Goal: Information Seeking & Learning: Learn about a topic

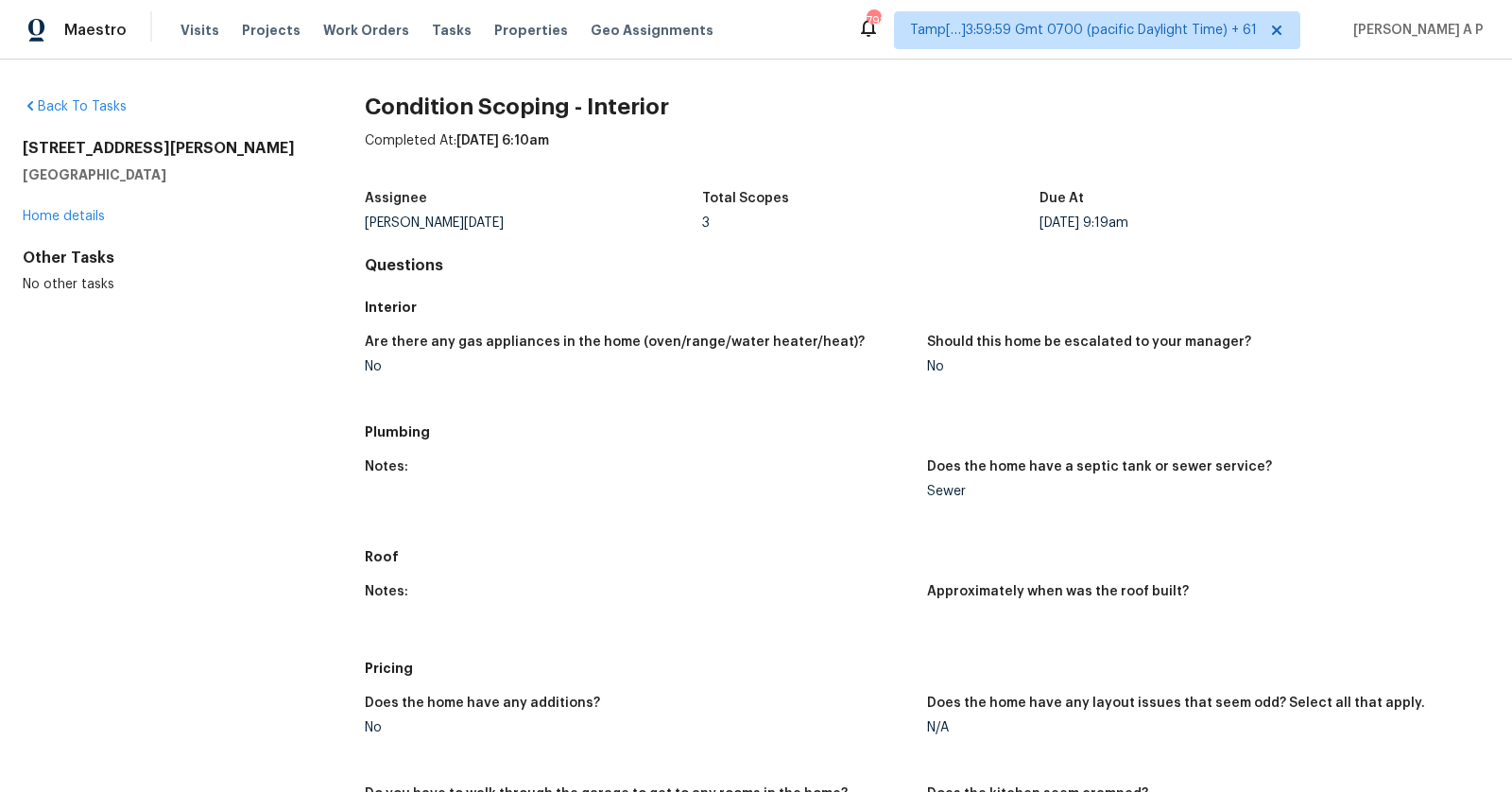
scroll to position [837, 0]
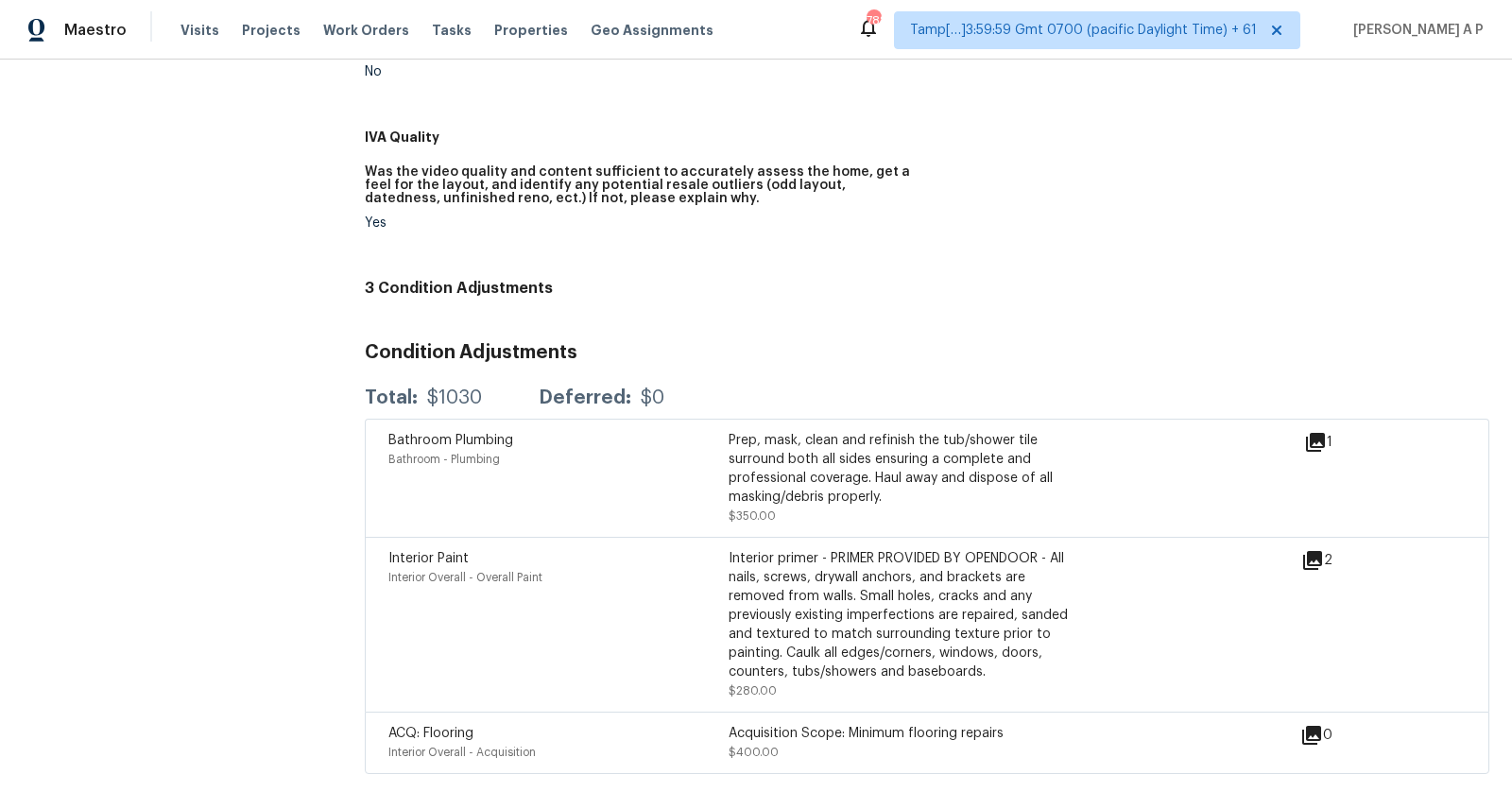
click at [1317, 566] on icon at bounding box center [1312, 560] width 23 height 23
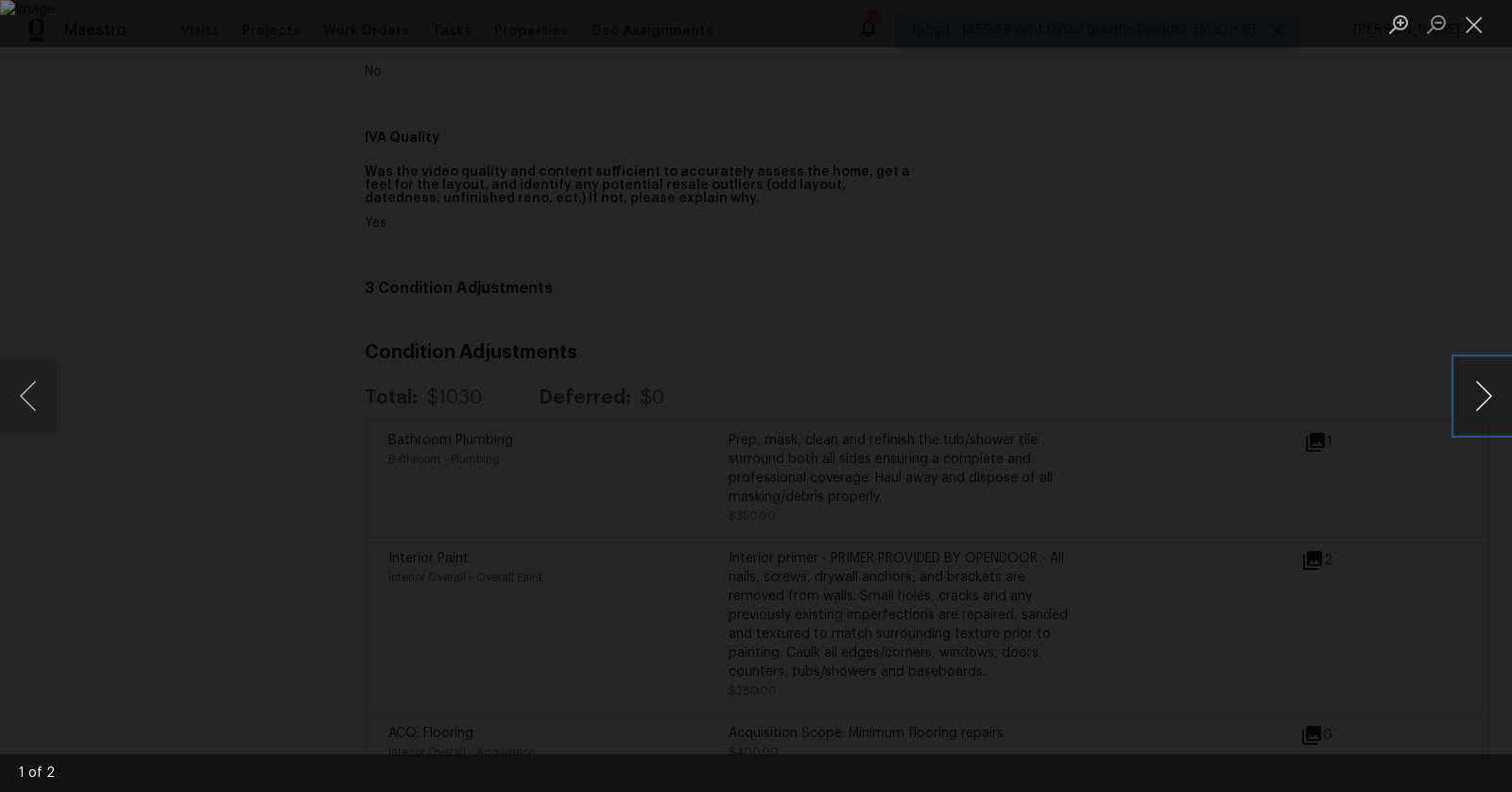
click at [1490, 394] on button "Next image" at bounding box center [1482, 396] width 56 height 76
click at [1381, 299] on div "Lightbox" at bounding box center [756, 396] width 1512 height 792
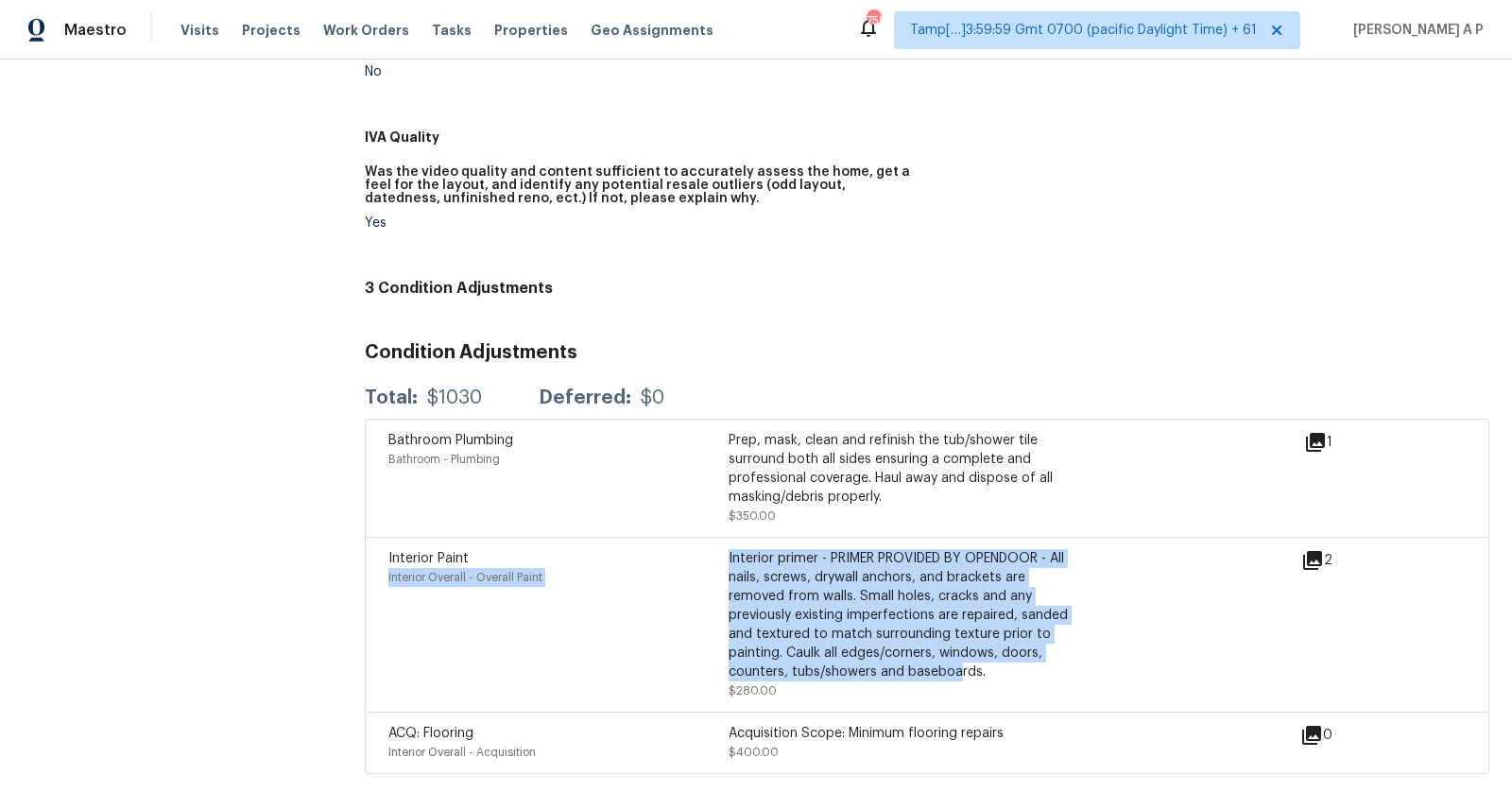
drag, startPoint x: 725, startPoint y: 559, endPoint x: 956, endPoint y: 673, distance: 257.6
click at [956, 673] on div "Interior Paint Interior Overall - Overall Paint Interior primer - PRIMER PROVID…" at bounding box center [727, 624] width 680 height 151
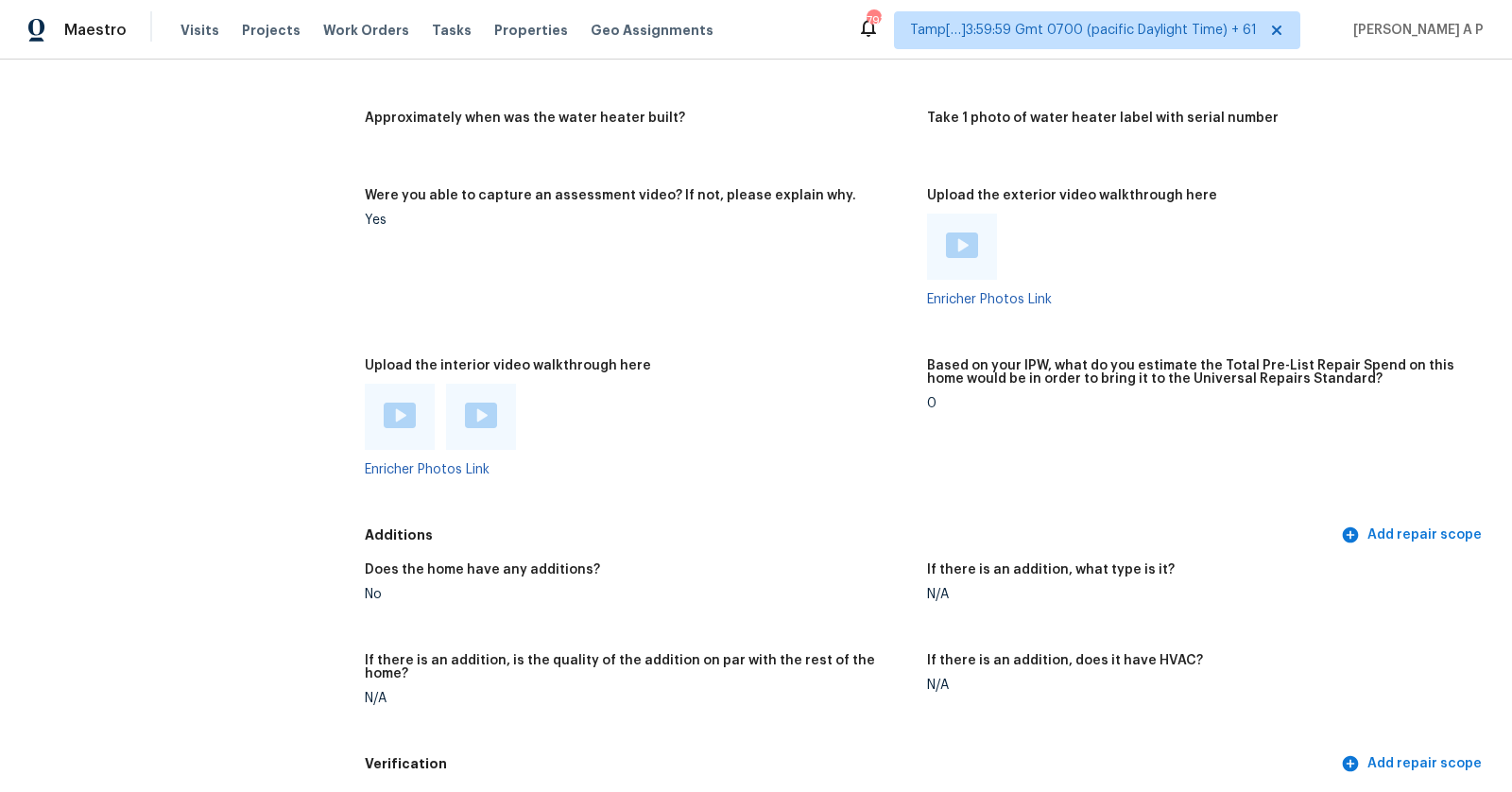
scroll to position [3398, 0]
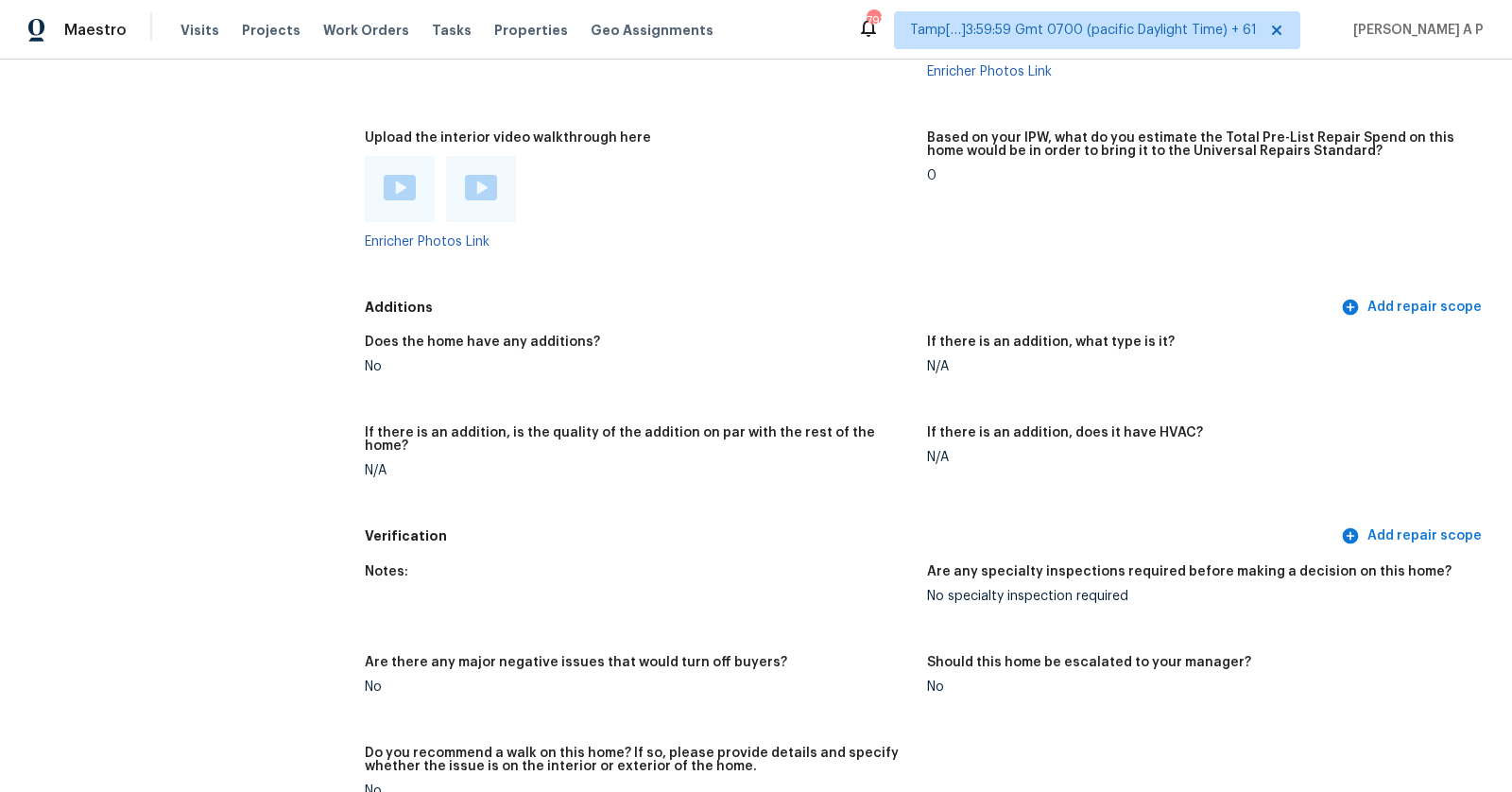
click at [478, 186] on img at bounding box center [481, 188] width 33 height 26
click at [486, 188] on img at bounding box center [481, 188] width 33 height 26
click at [405, 178] on img at bounding box center [400, 188] width 33 height 26
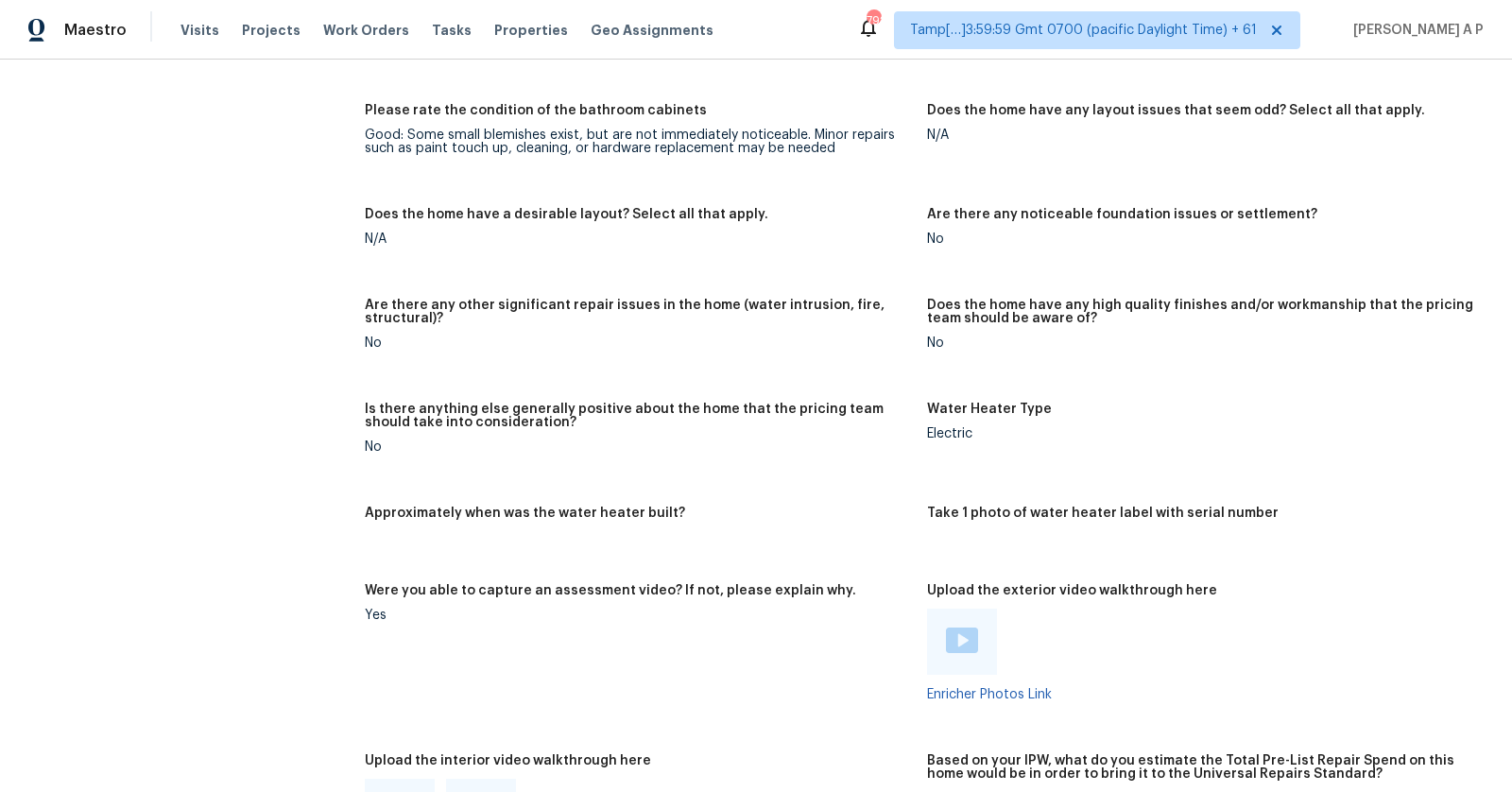
scroll to position [2811, 0]
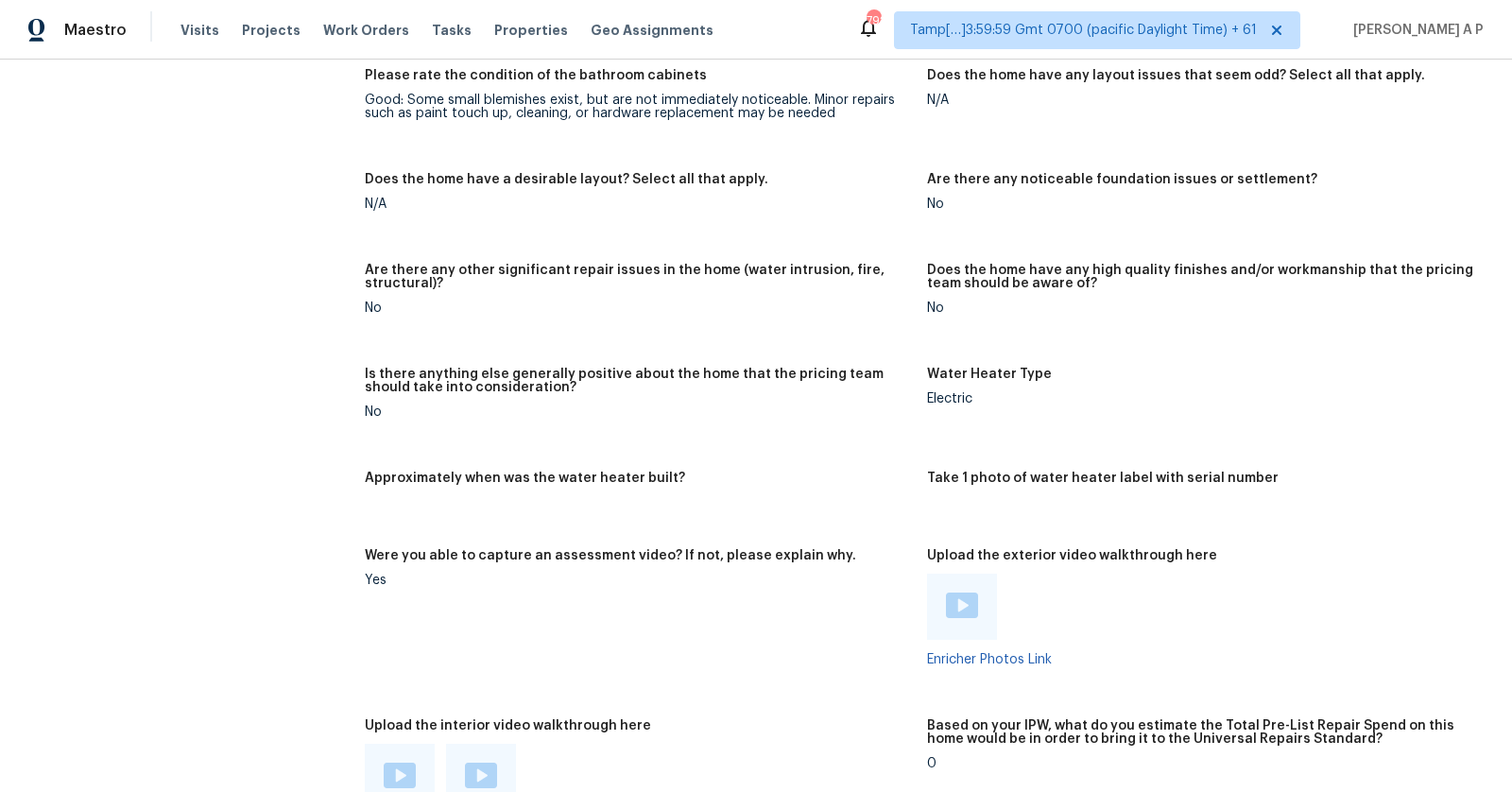
click at [966, 599] on img at bounding box center [961, 605] width 33 height 26
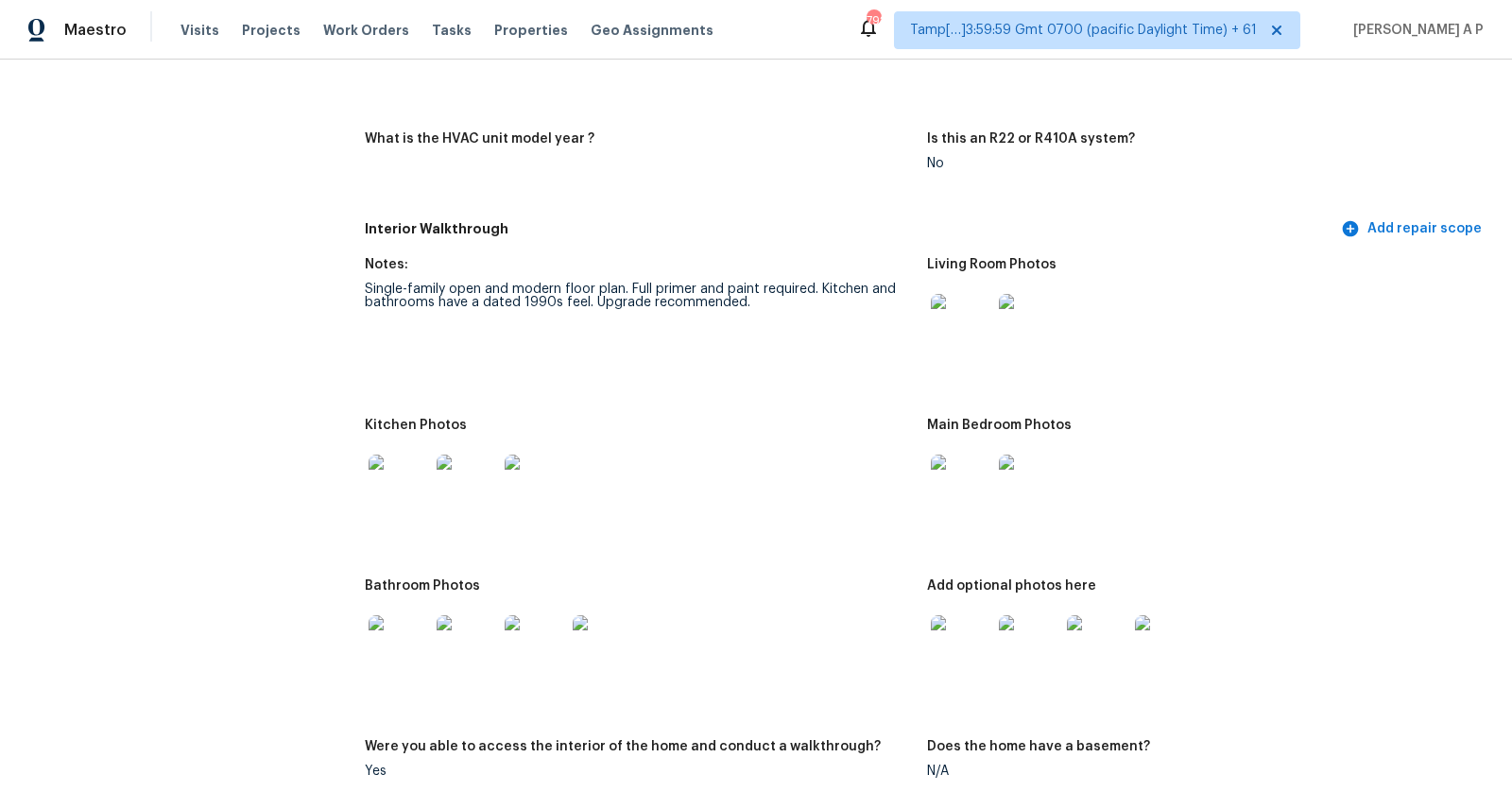
scroll to position [1748, 0]
click at [402, 486] on img at bounding box center [398, 486] width 60 height 60
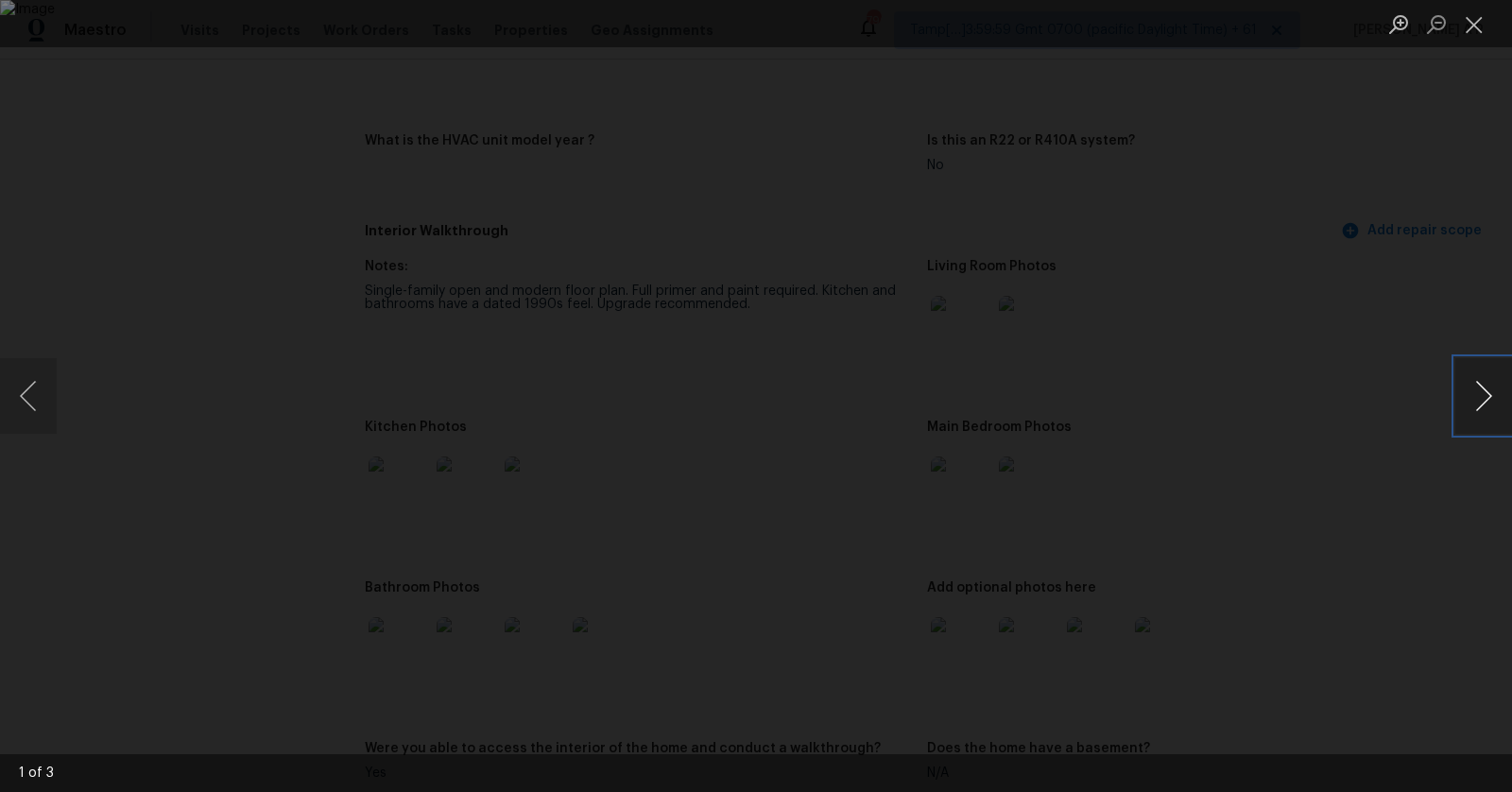
click at [1485, 390] on button "Next image" at bounding box center [1482, 396] width 56 height 76
click at [1404, 278] on div "Lightbox" at bounding box center [756, 396] width 1512 height 792
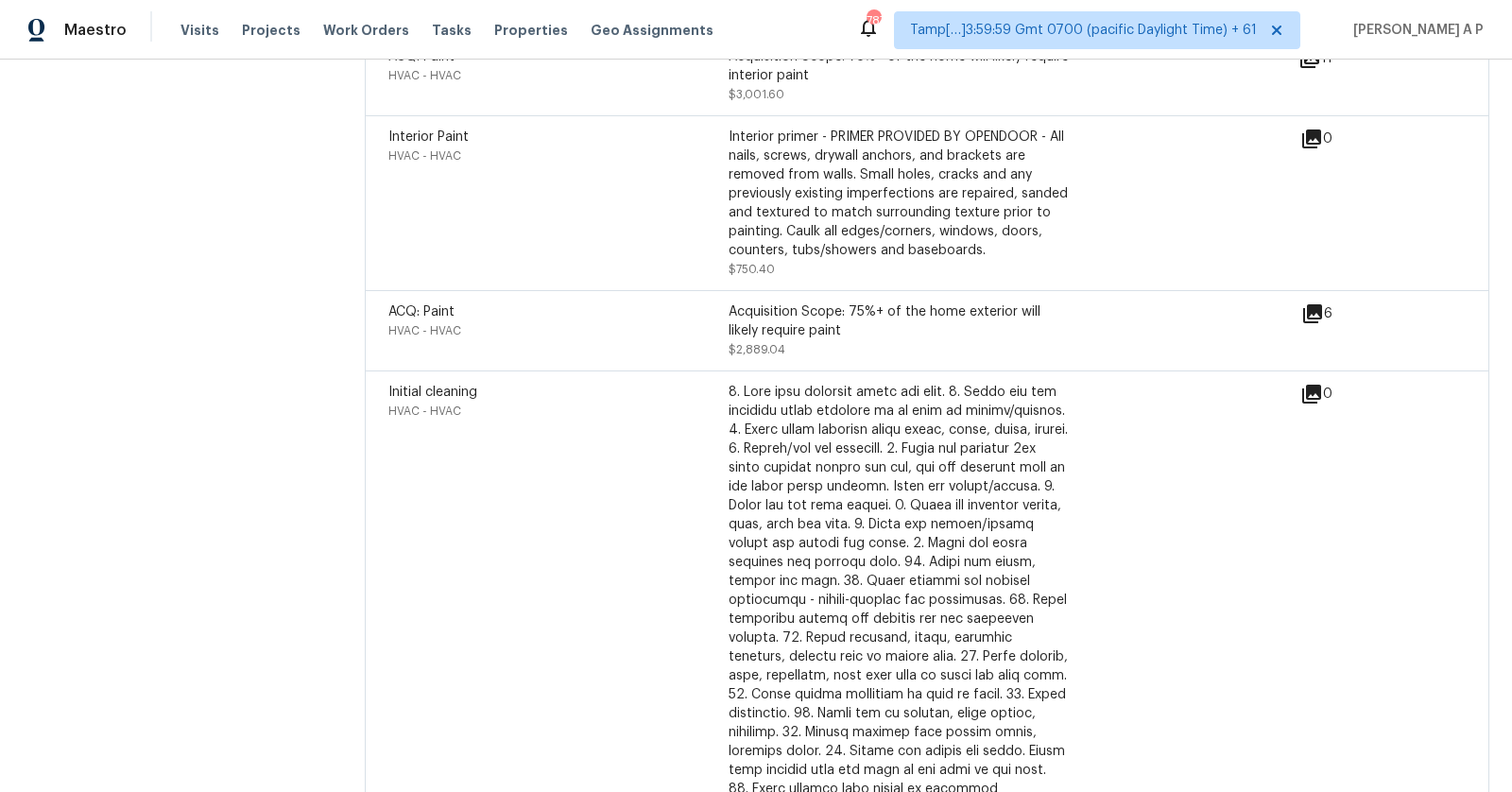
scroll to position [4372, 0]
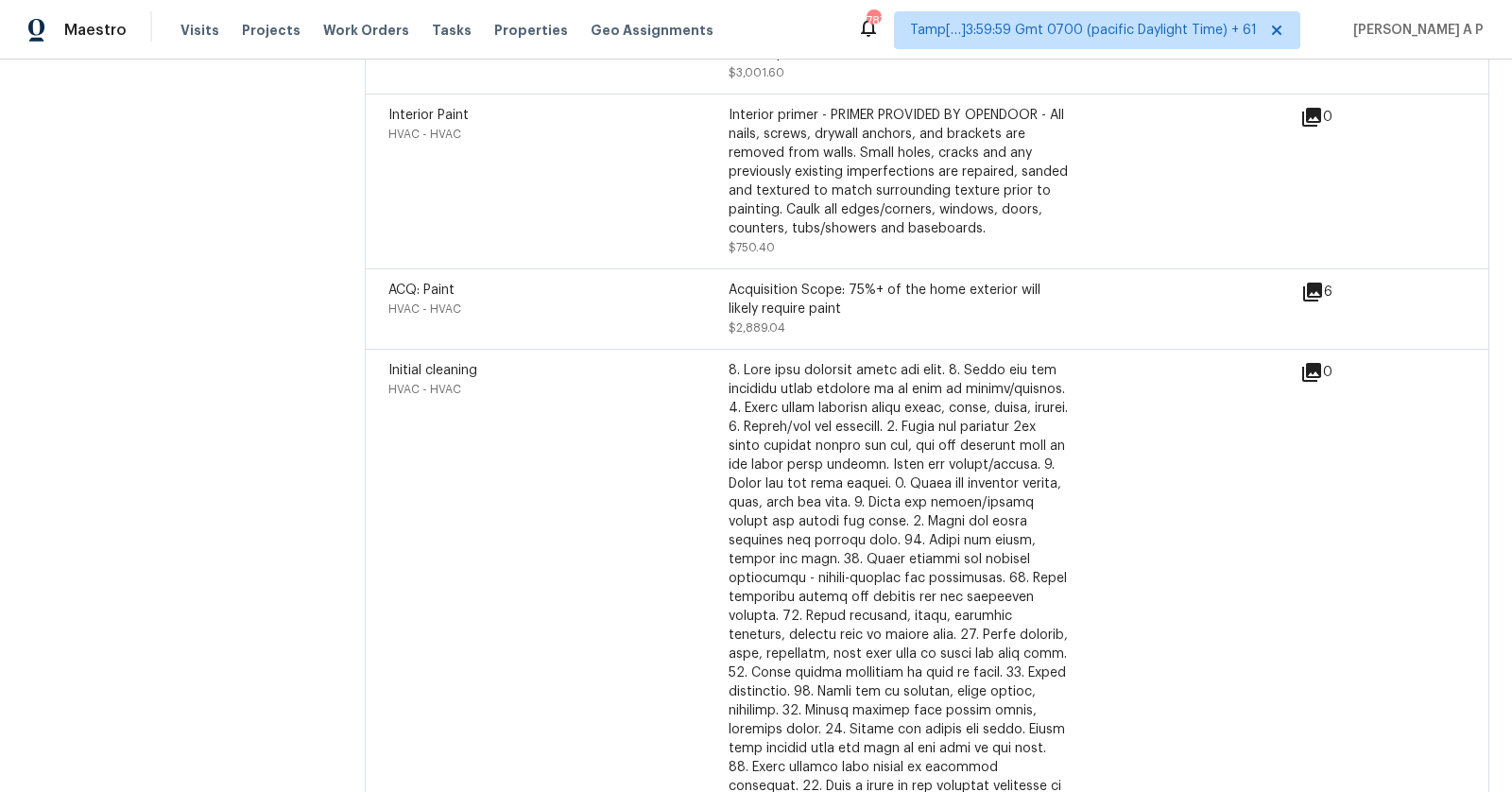
click at [1318, 282] on icon at bounding box center [1312, 291] width 19 height 19
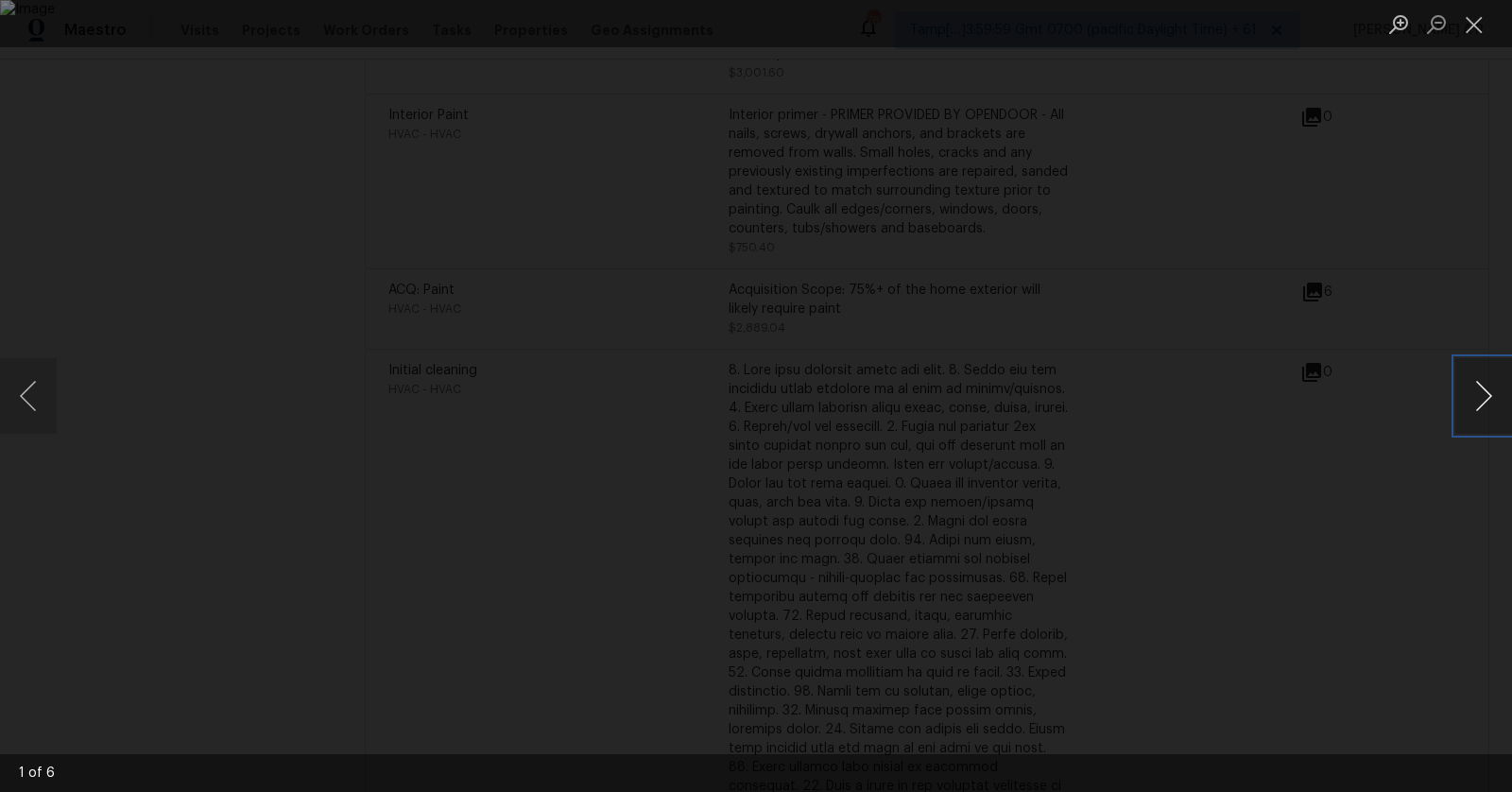
click at [1492, 385] on button "Next image" at bounding box center [1482, 396] width 56 height 76
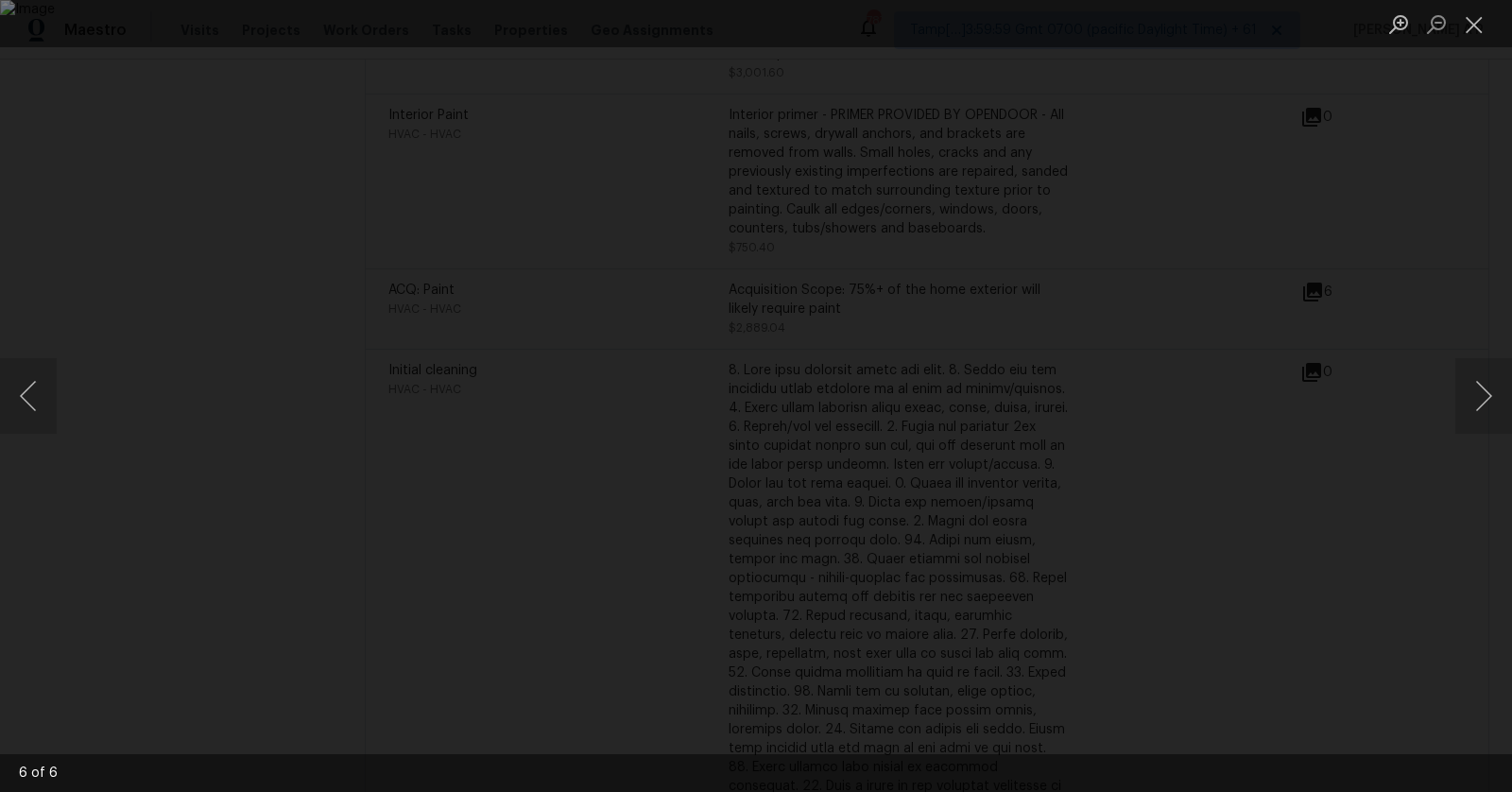
click at [1428, 279] on div "Lightbox" at bounding box center [756, 396] width 1512 height 792
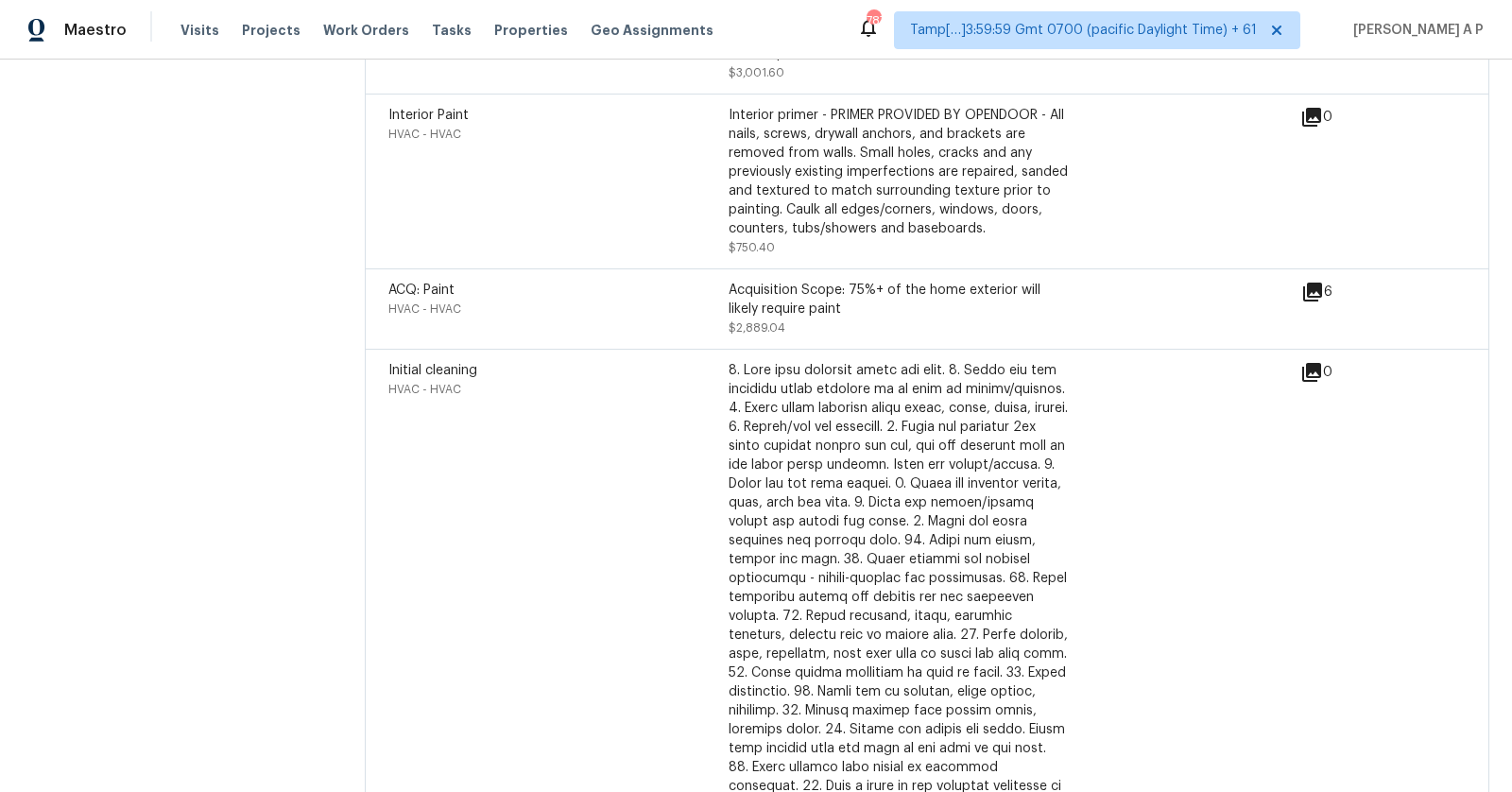
click at [1428, 280] on span at bounding box center [1429, 308] width 73 height 56
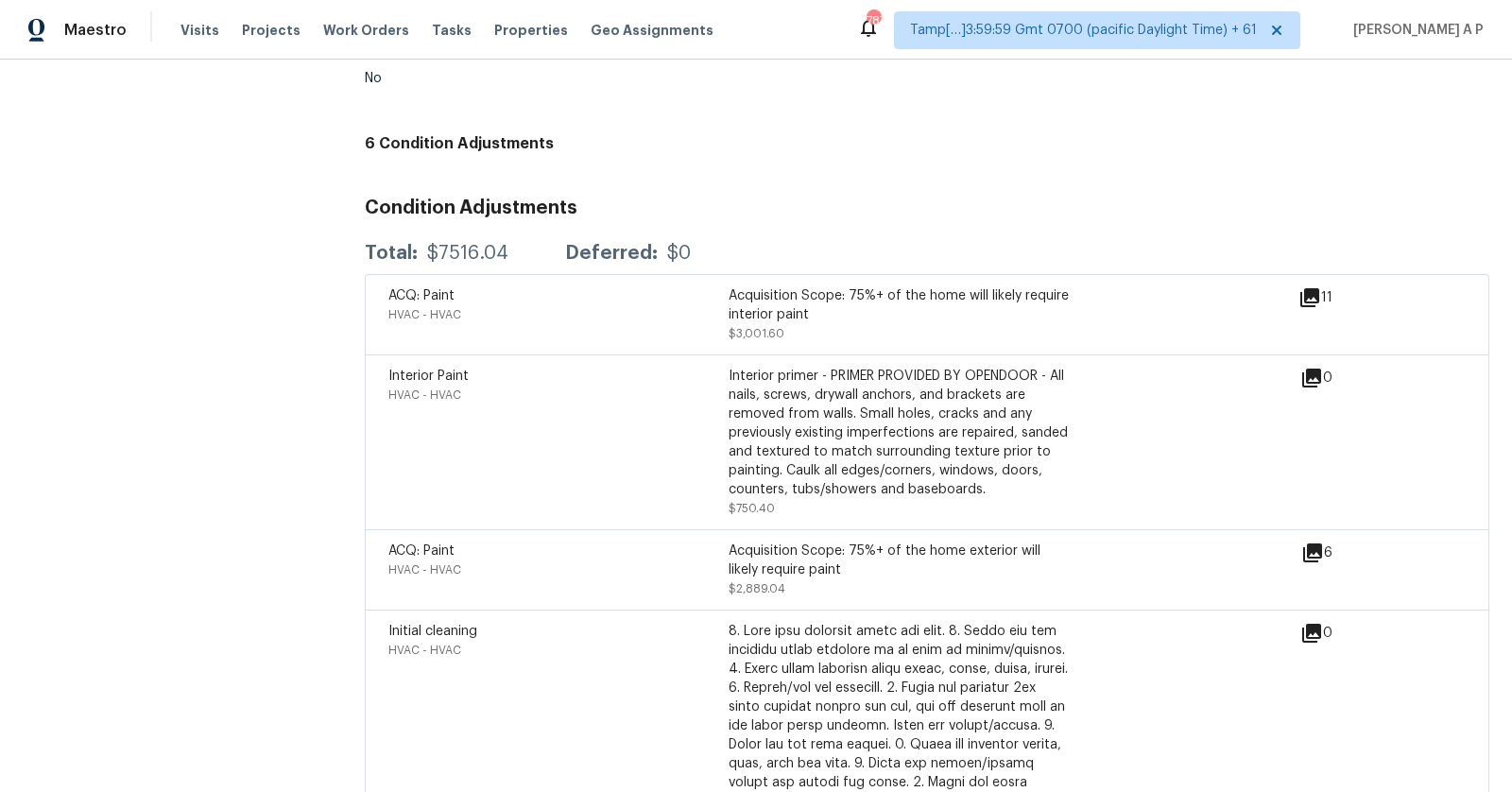
scroll to position [4107, 0]
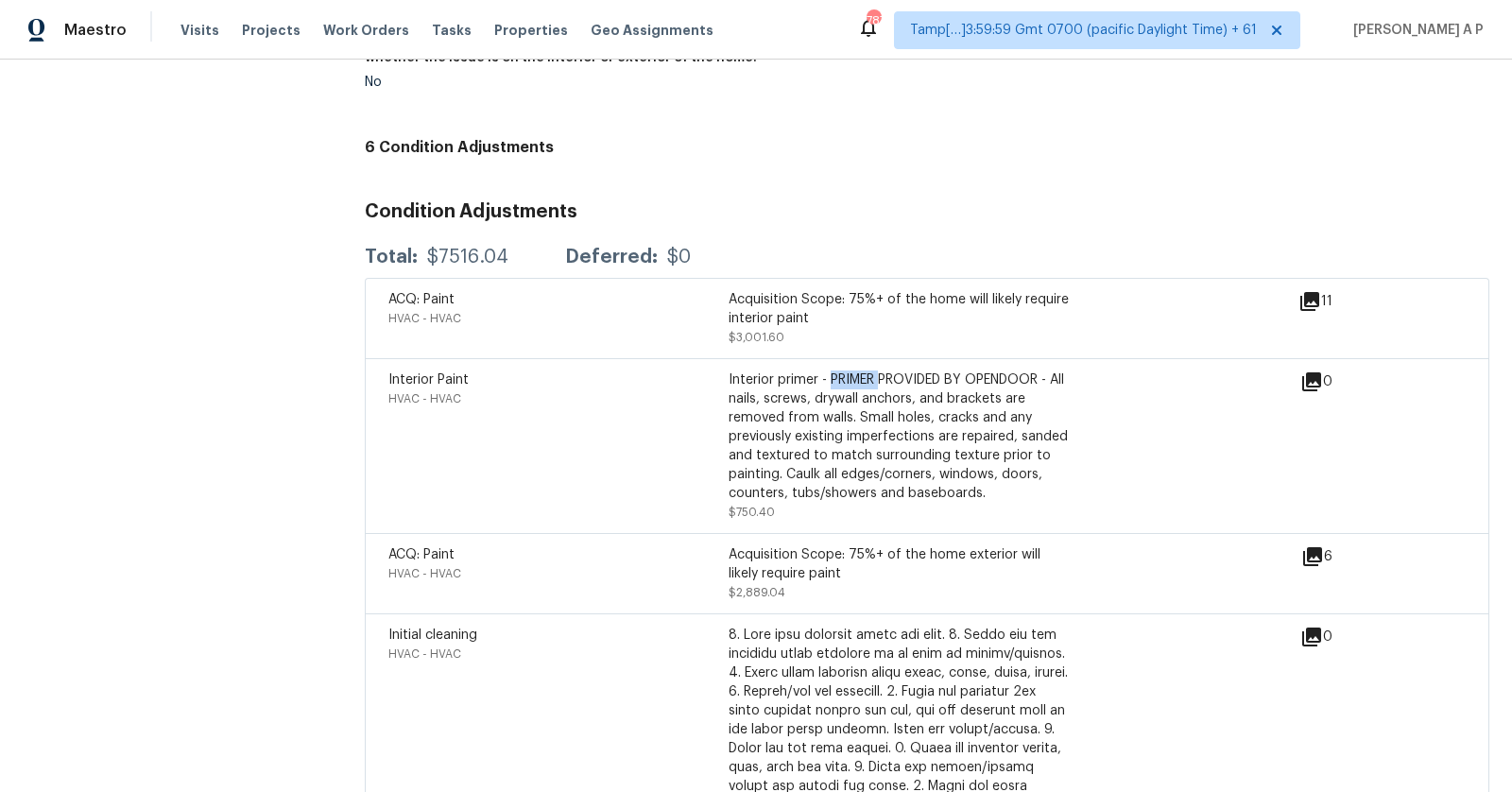
drag, startPoint x: 829, startPoint y: 367, endPoint x: 877, endPoint y: 365, distance: 48.0
click at [877, 370] on div "Interior primer - PRIMER PROVIDED BY OPENDOOR - All nails, screws, drywall anch…" at bounding box center [898, 436] width 340 height 132
copy div "PRIMER"
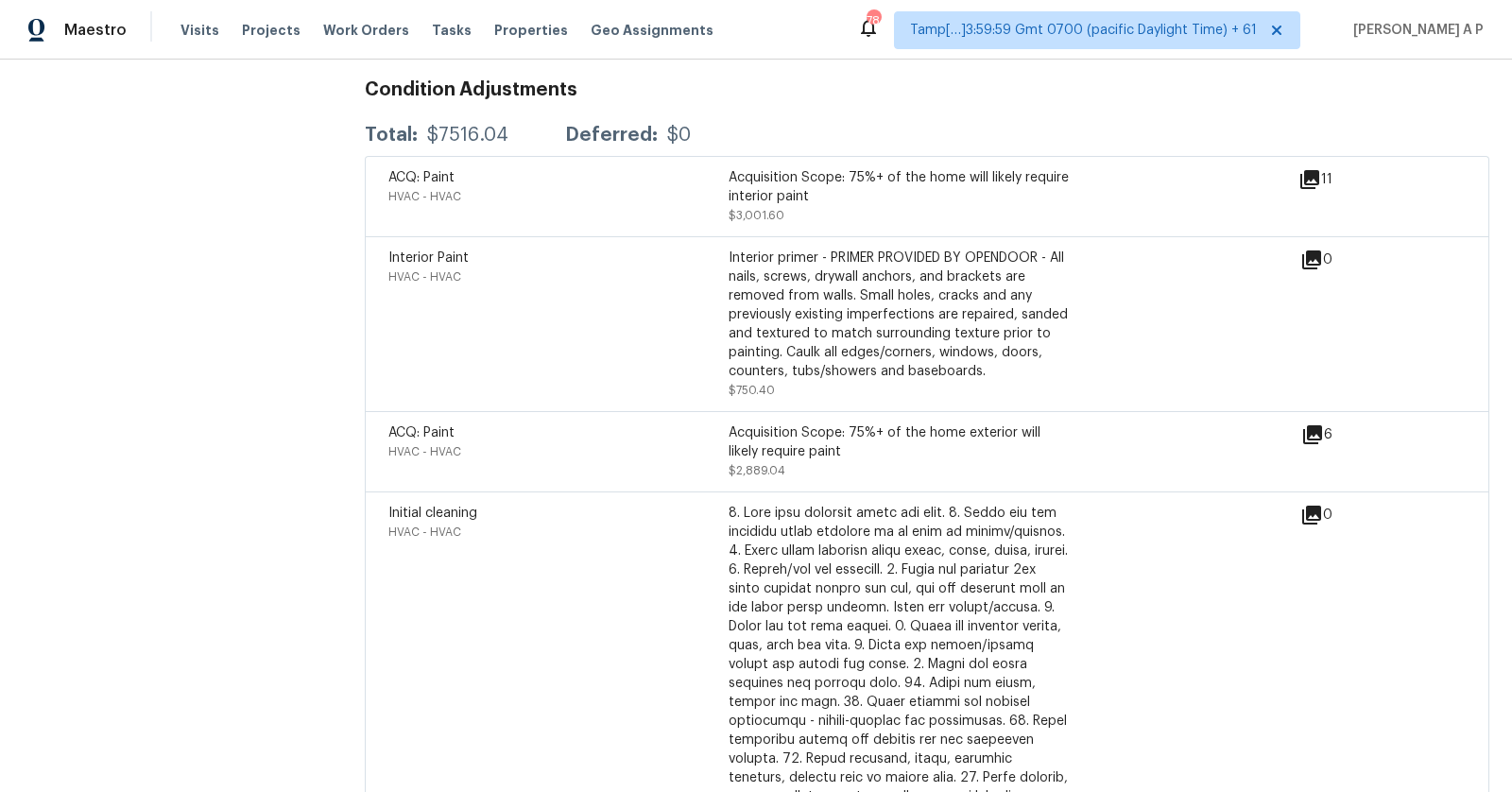
scroll to position [4199, 0]
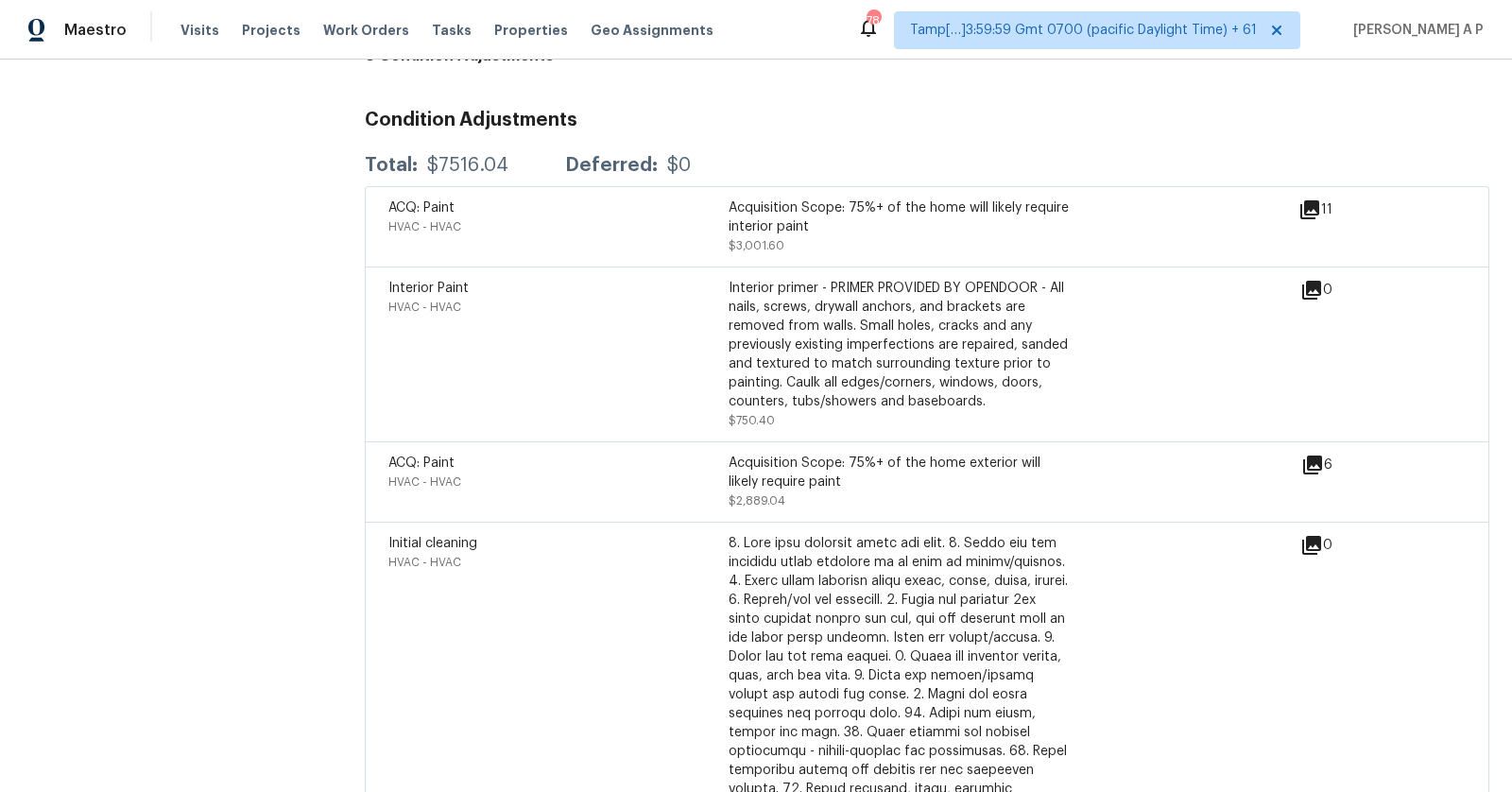
click at [1312, 453] on icon at bounding box center [1312, 464] width 23 height 23
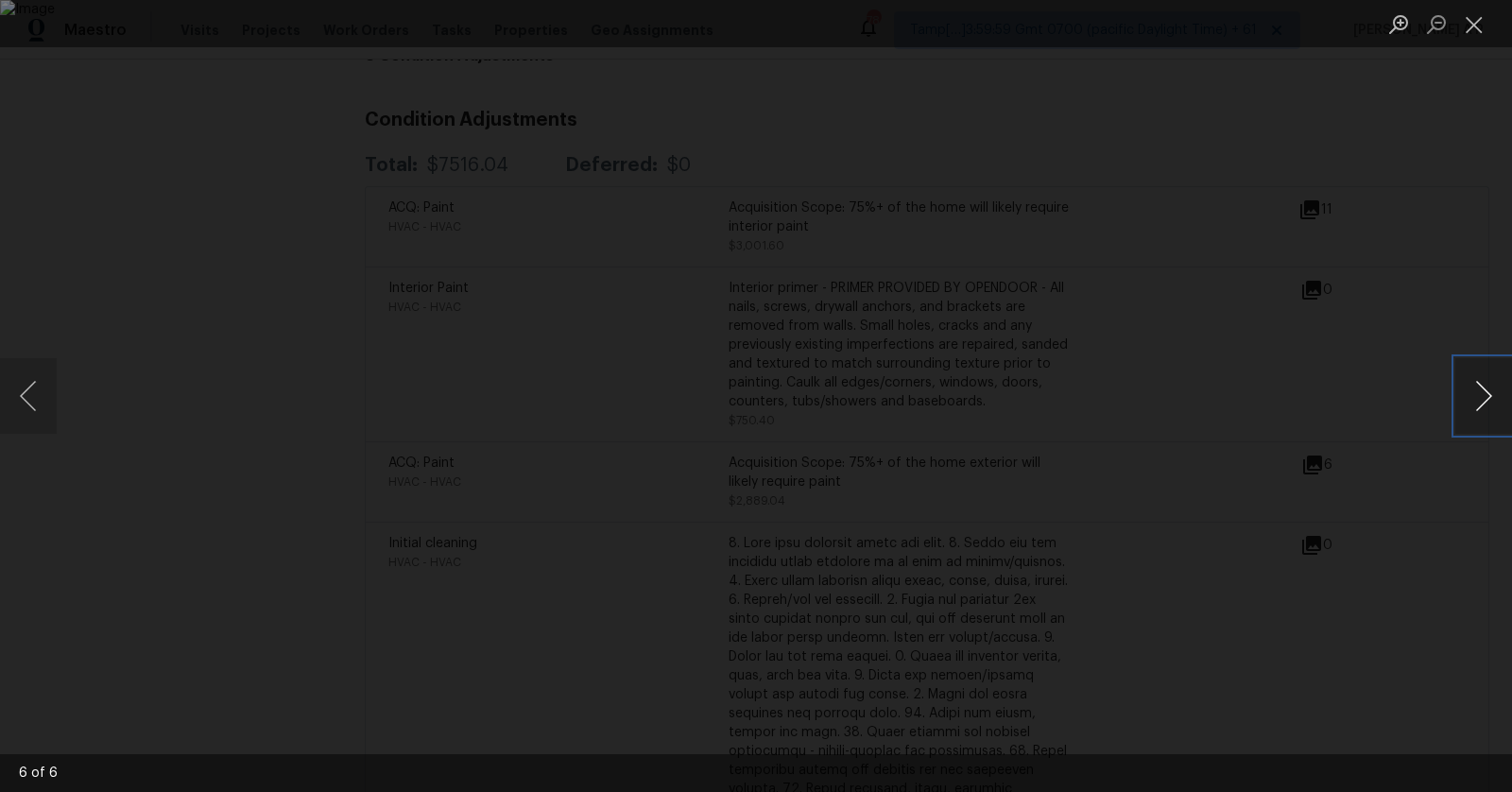
click at [1495, 385] on button "Next image" at bounding box center [1482, 396] width 56 height 76
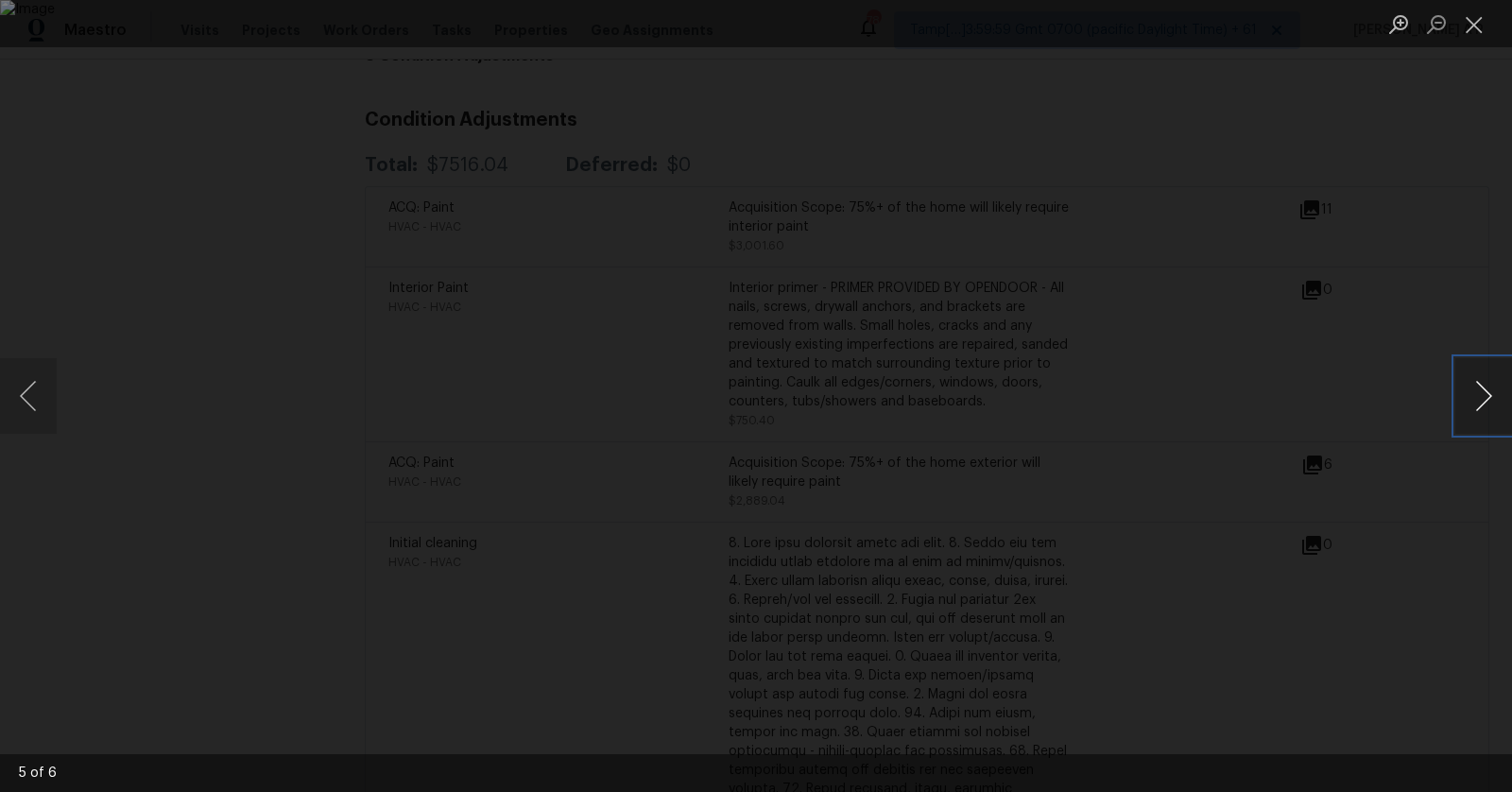
click at [1495, 385] on button "Next image" at bounding box center [1482, 396] width 56 height 76
click at [1481, 38] on button "Close lightbox" at bounding box center [1474, 25] width 38 height 34
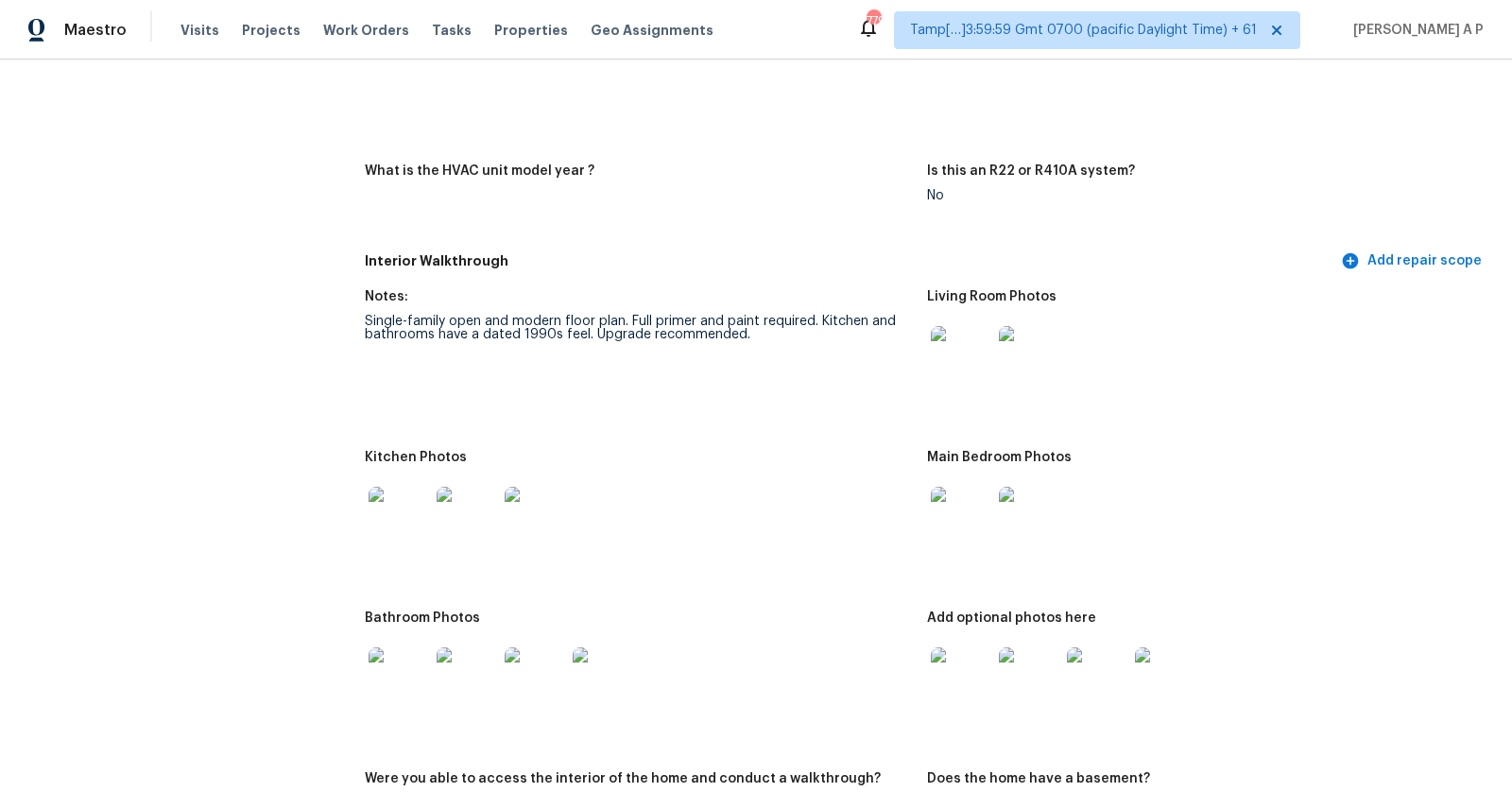
click at [925, 210] on figure "What is the HVAC unit model year ?" at bounding box center [646, 198] width 563 height 68
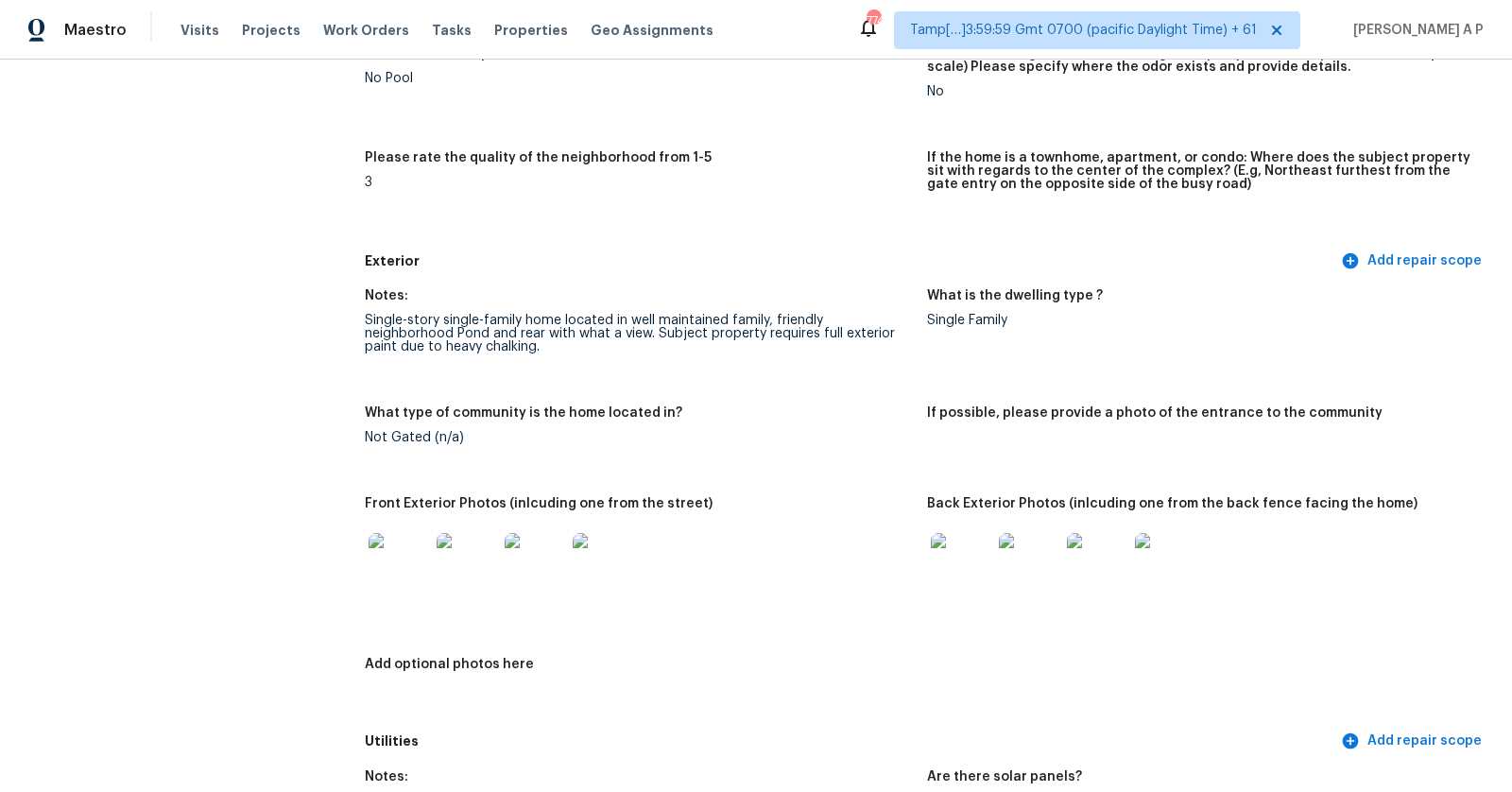
scroll to position [498, 0]
click at [961, 547] on img at bounding box center [960, 562] width 60 height 60
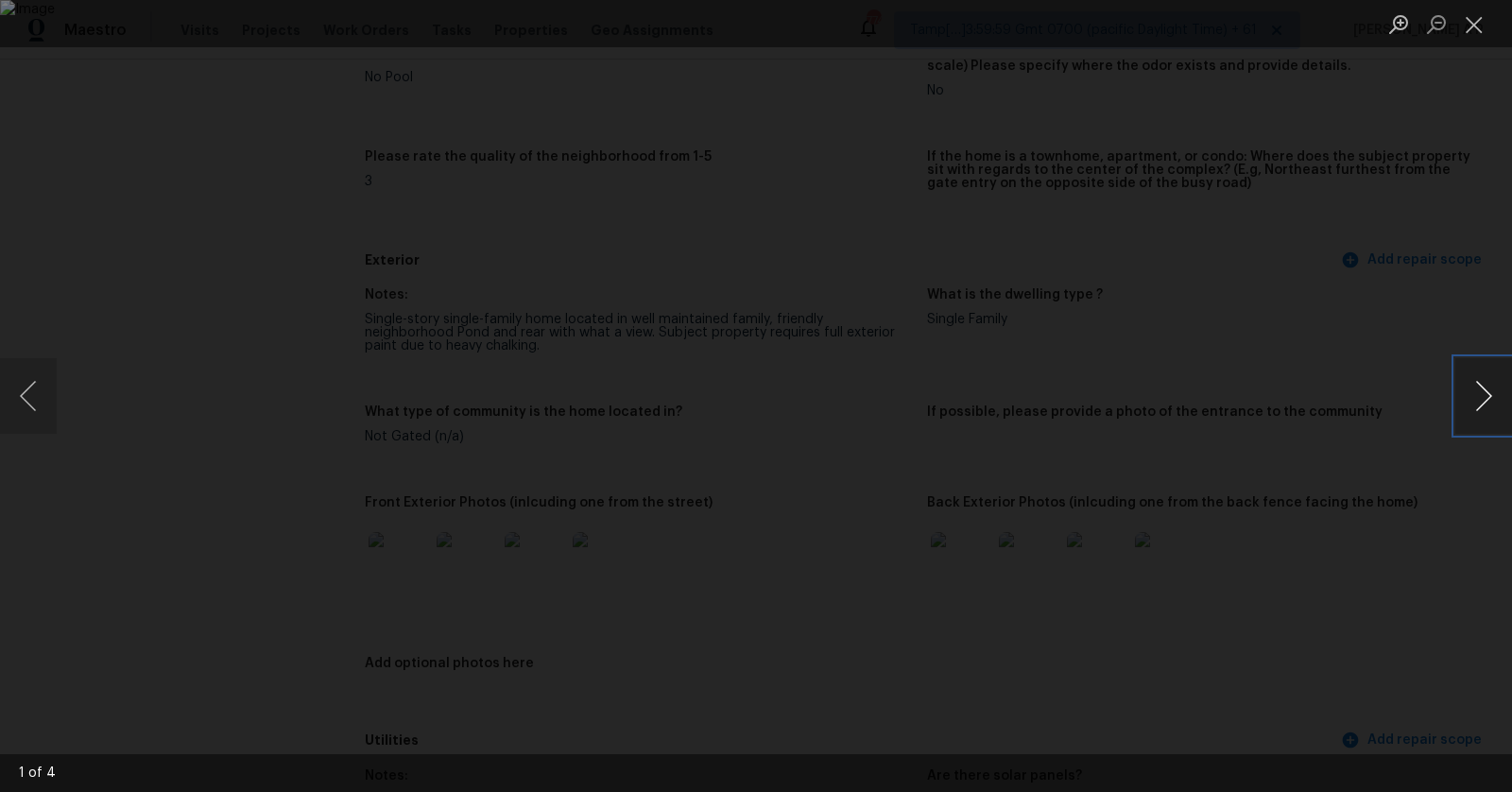
click at [1485, 406] on button "Next image" at bounding box center [1482, 396] width 56 height 76
click at [1470, 385] on button "Next image" at bounding box center [1482, 396] width 56 height 76
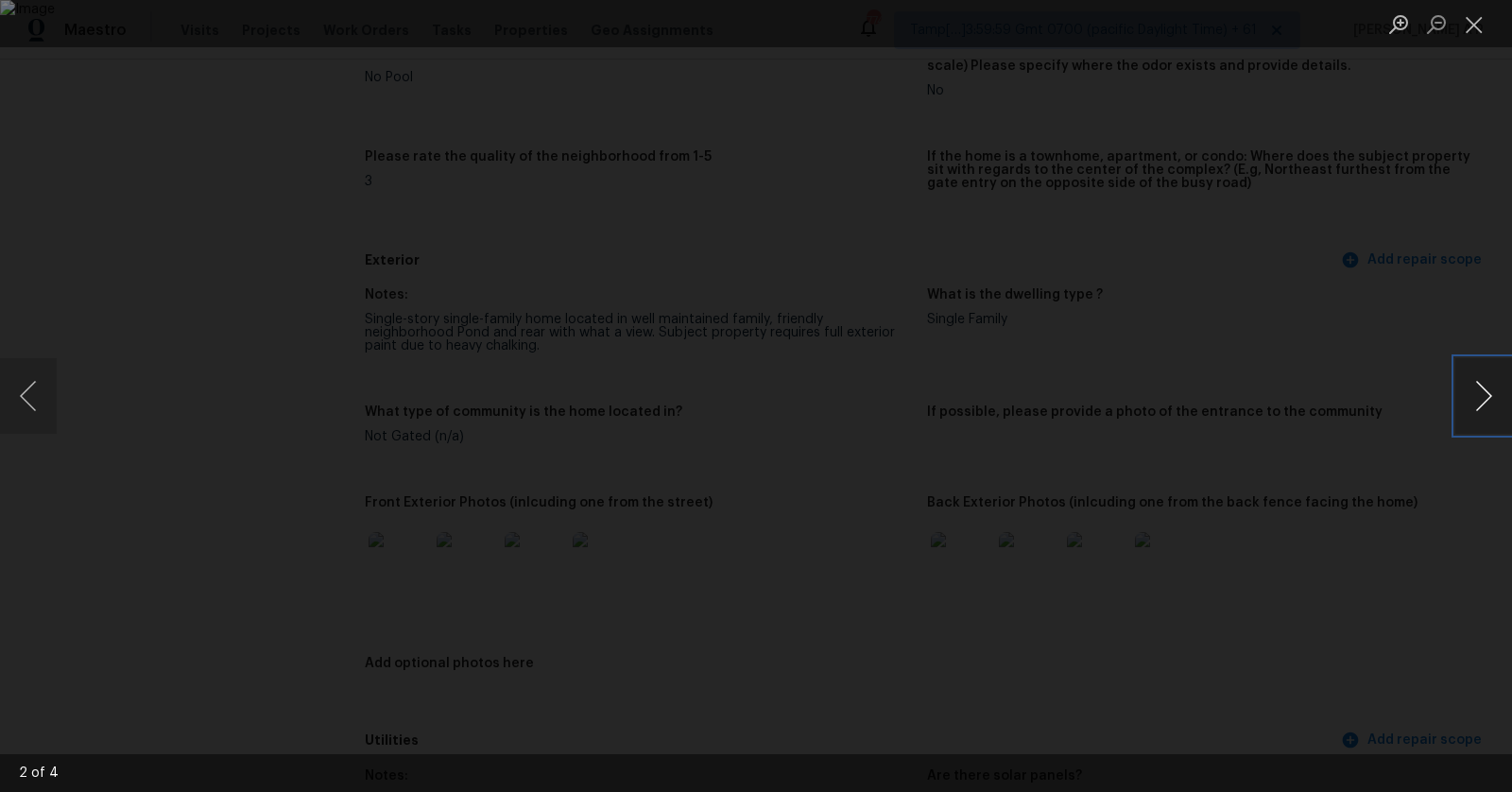
click at [1470, 385] on button "Next image" at bounding box center [1482, 396] width 56 height 76
click at [1349, 223] on div "Lightbox" at bounding box center [756, 396] width 1512 height 792
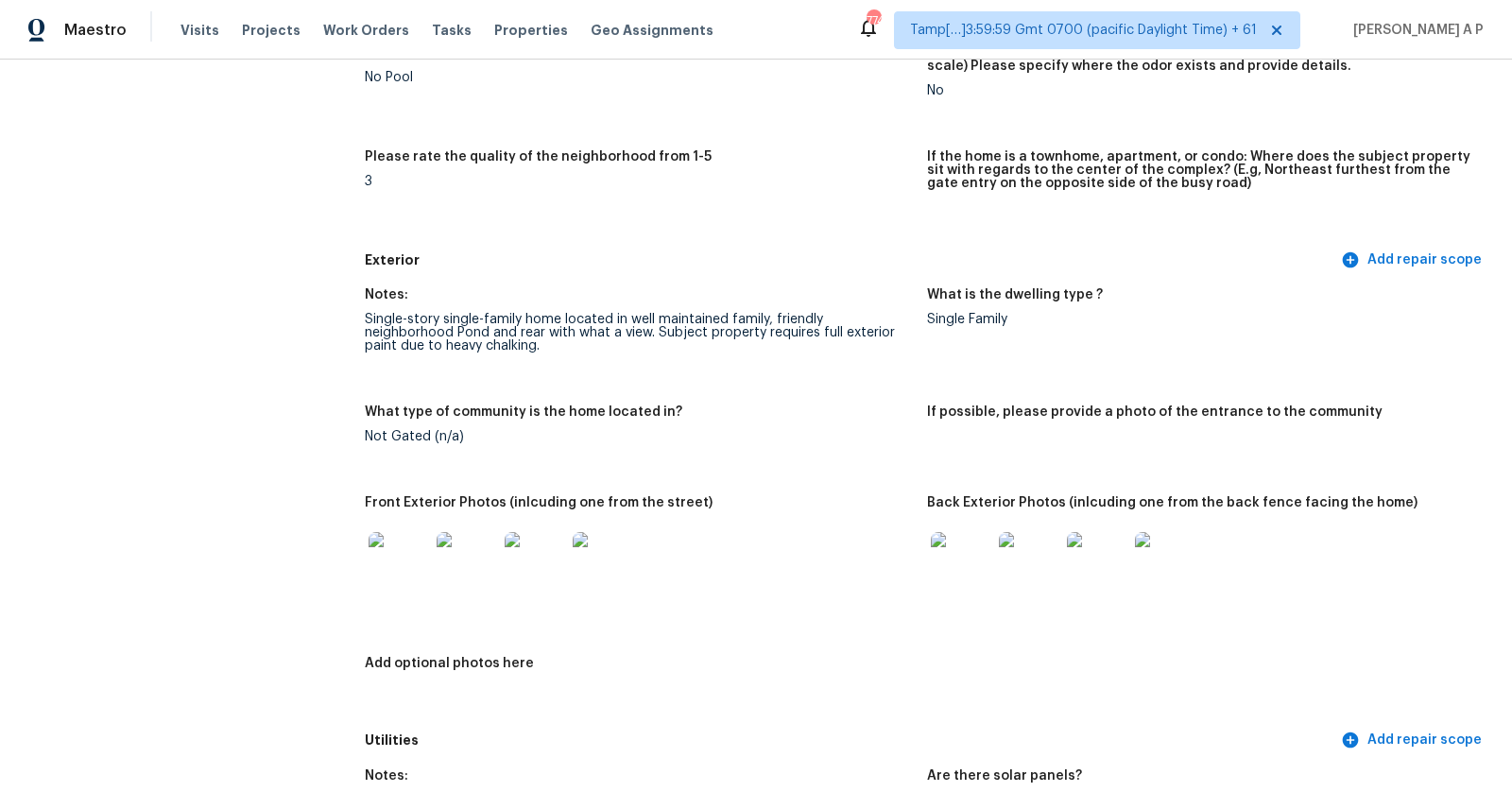
click at [948, 384] on div "Notes: Single-story single-family home located in well maintained family, frien…" at bounding box center [927, 500] width 1124 height 446
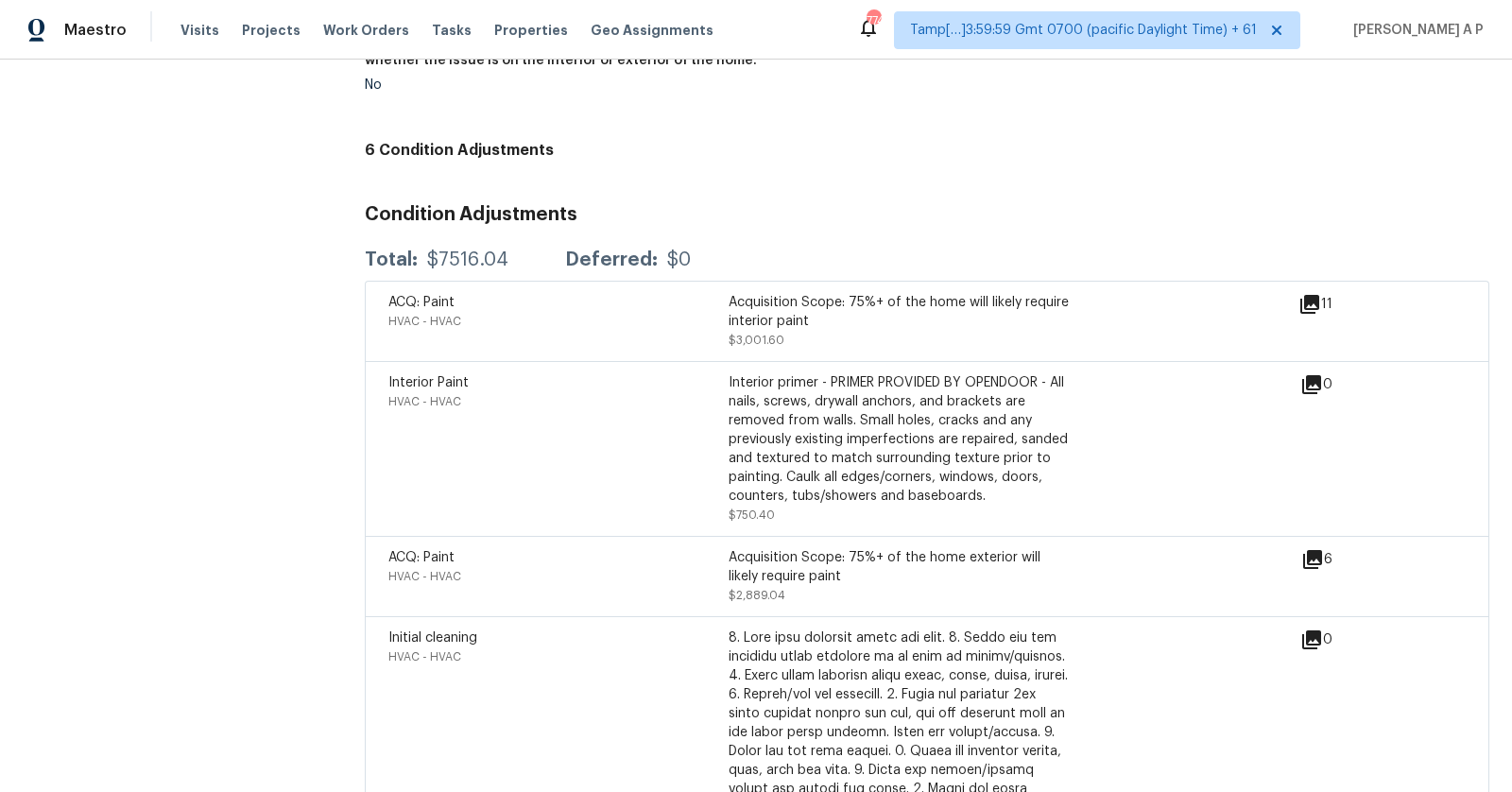
scroll to position [4280, 0]
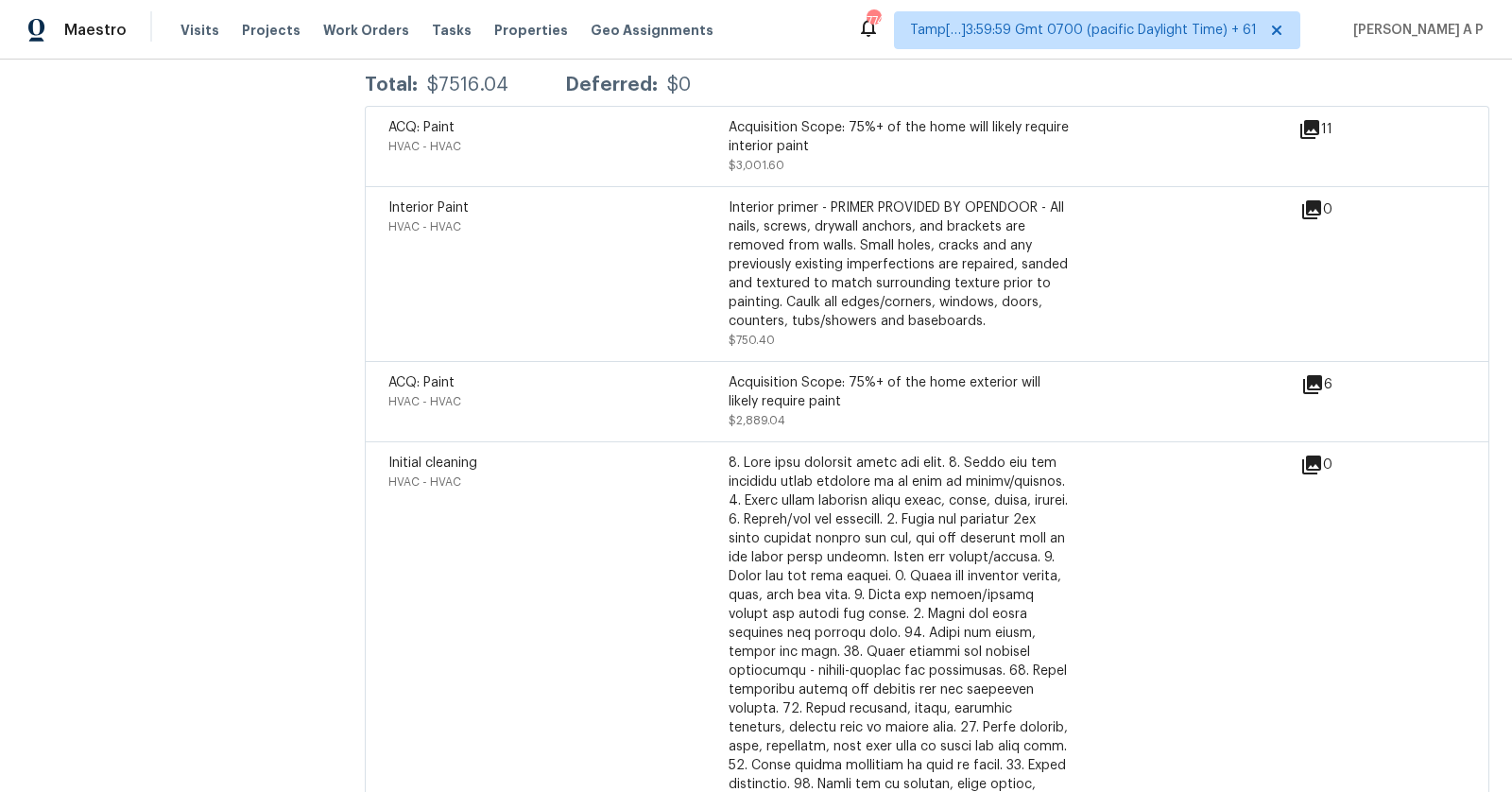
click at [1311, 373] on icon at bounding box center [1312, 384] width 23 height 23
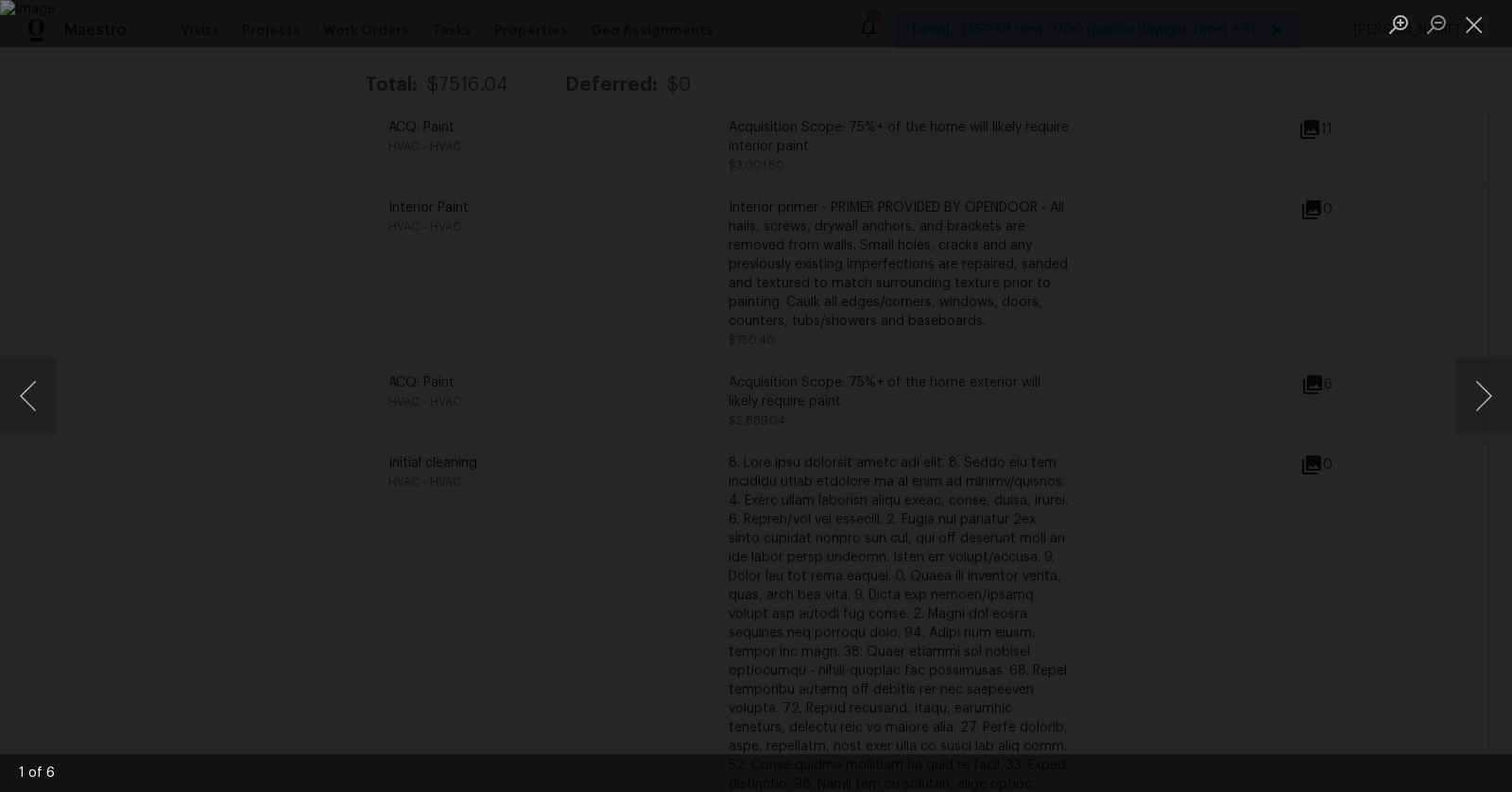
click at [1449, 418] on div "Lightbox" at bounding box center [756, 396] width 1512 height 792
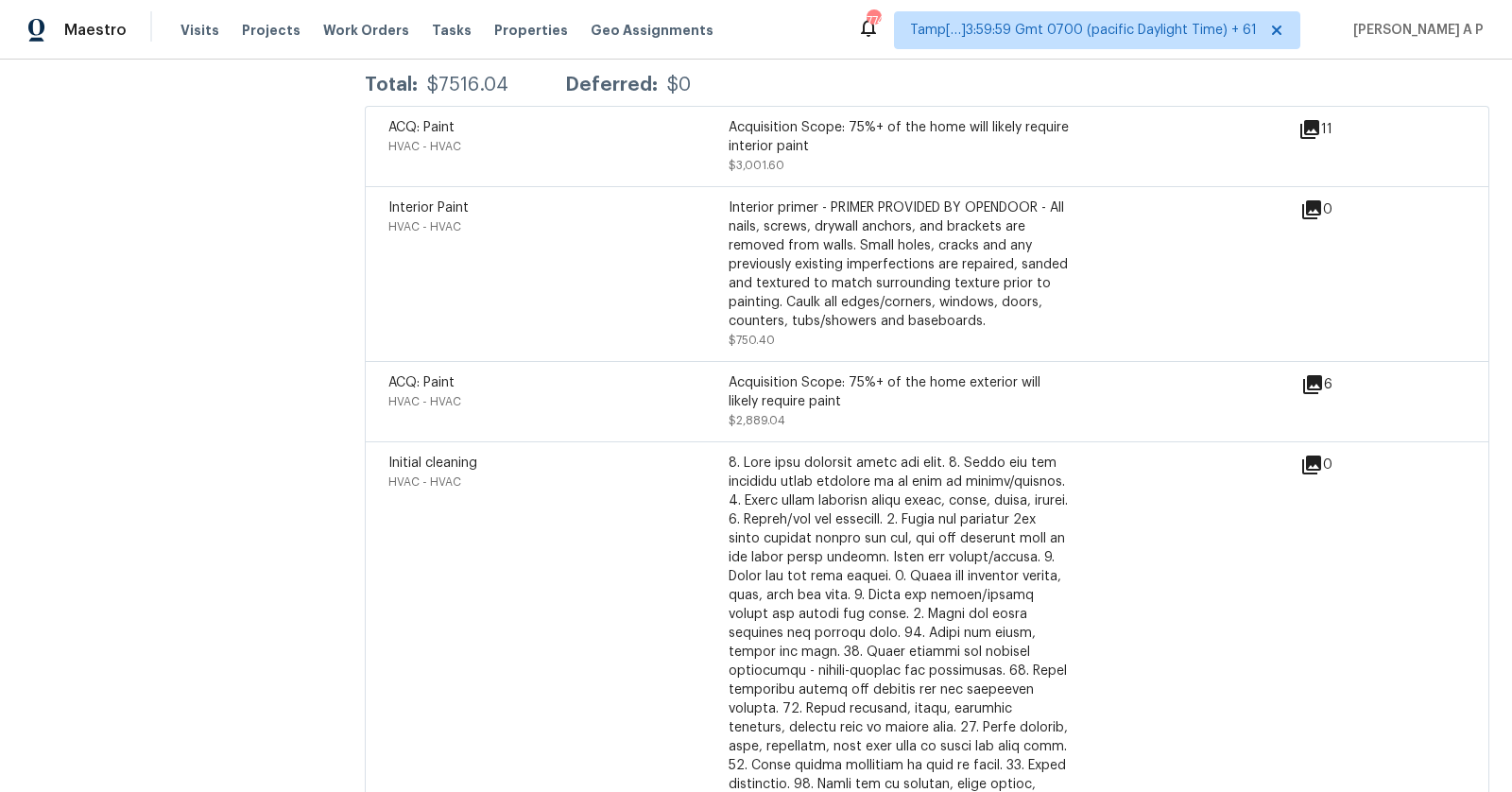
click at [1449, 418] on div "ACQ: Paint HVAC - HVAC Acquisition Scope: 75%+ of the home exterior will likely…" at bounding box center [927, 401] width 1124 height 80
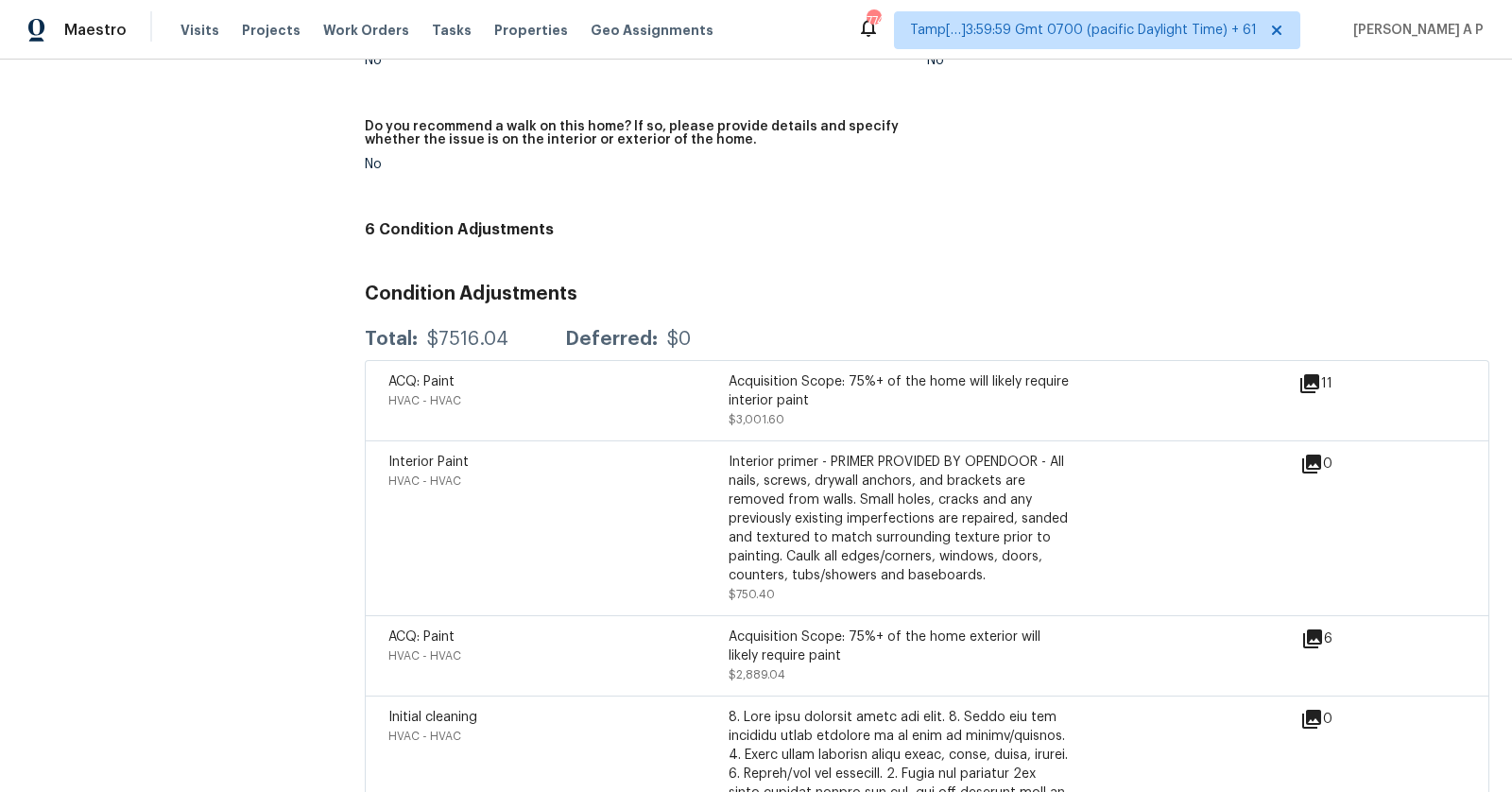
scroll to position [3896, 0]
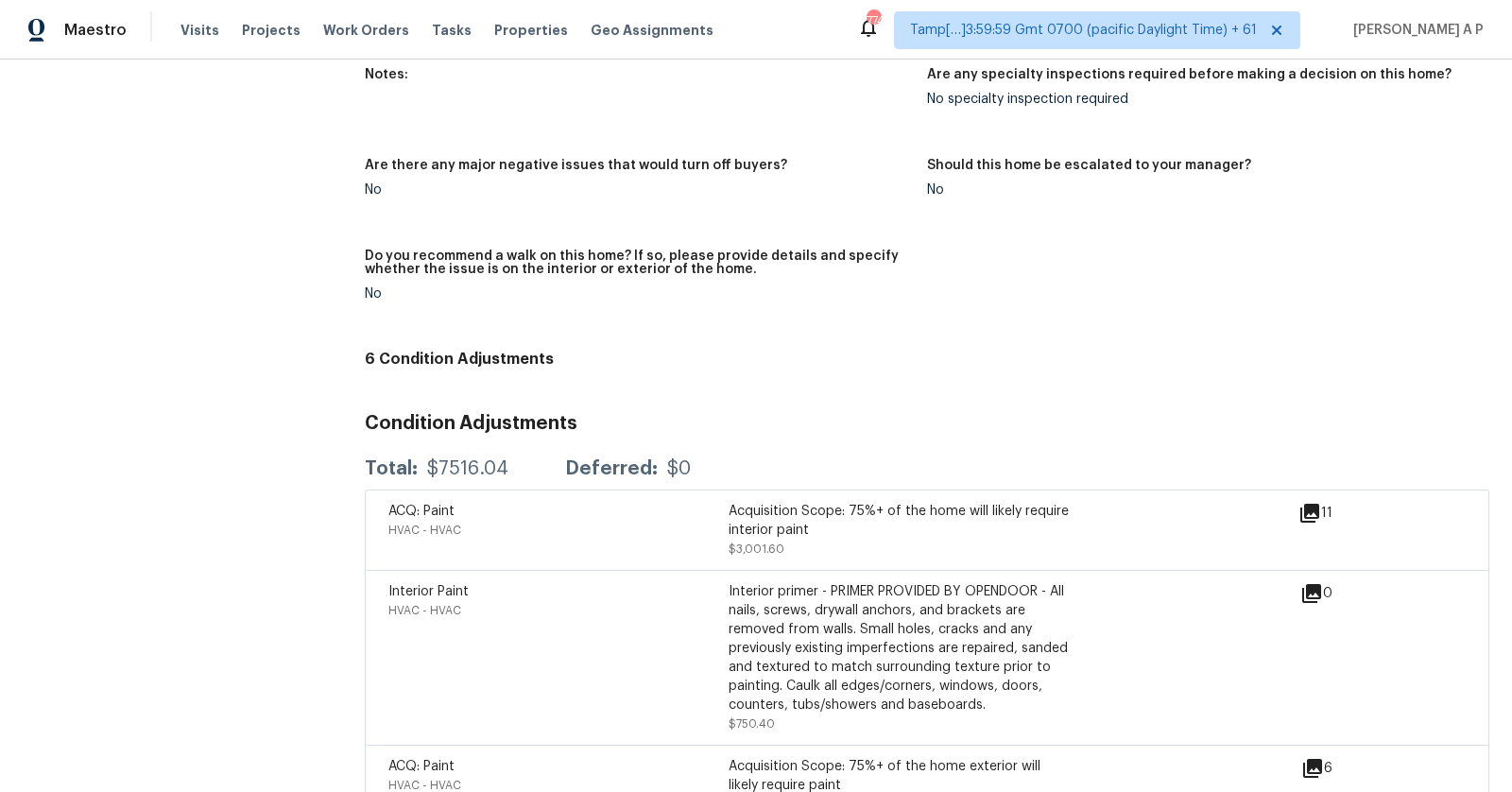
click at [1314, 504] on icon at bounding box center [1309, 513] width 19 height 19
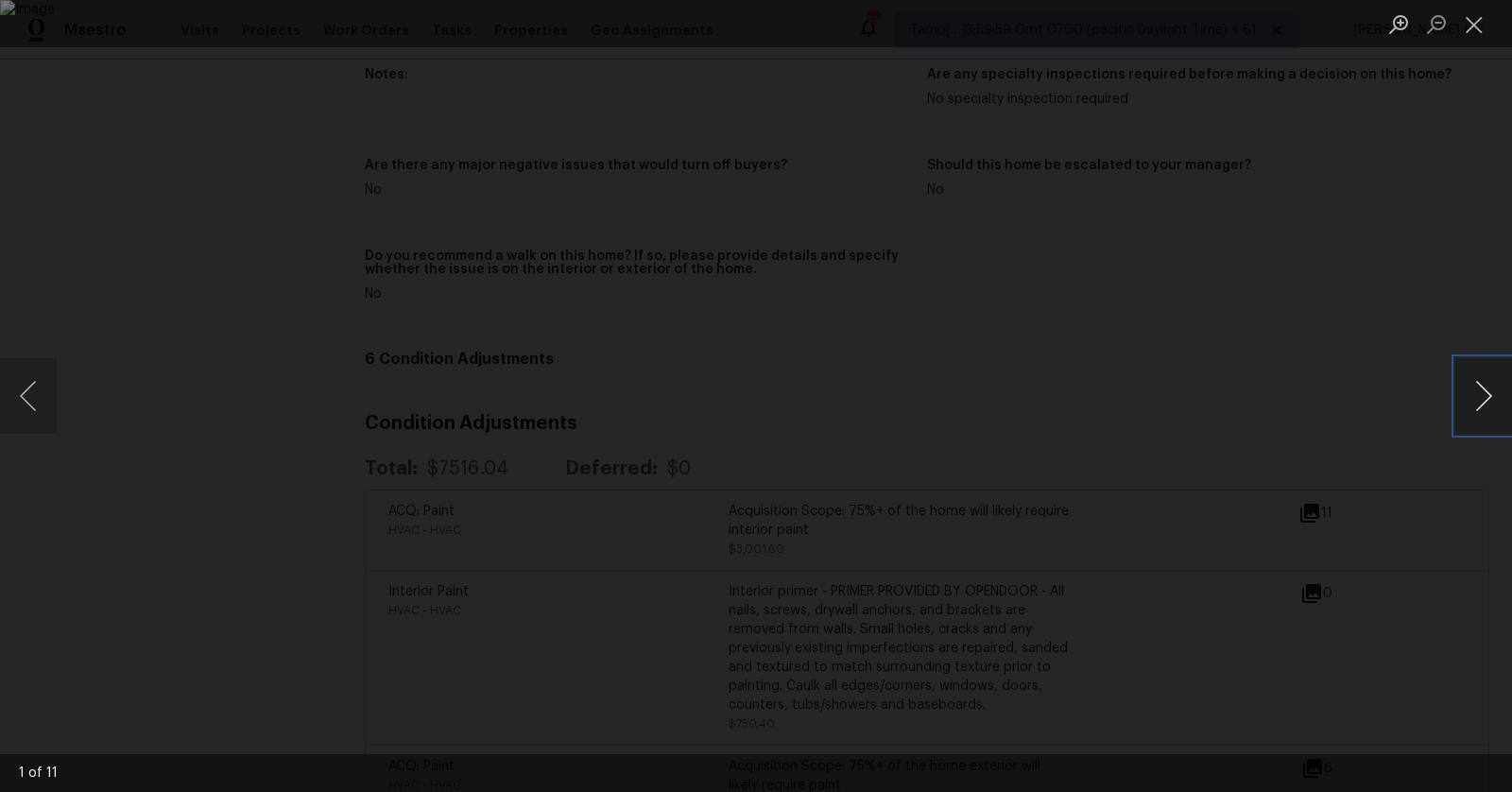
click at [1494, 388] on button "Next image" at bounding box center [1482, 396] width 56 height 76
click at [1491, 386] on button "Next image" at bounding box center [1482, 396] width 56 height 76
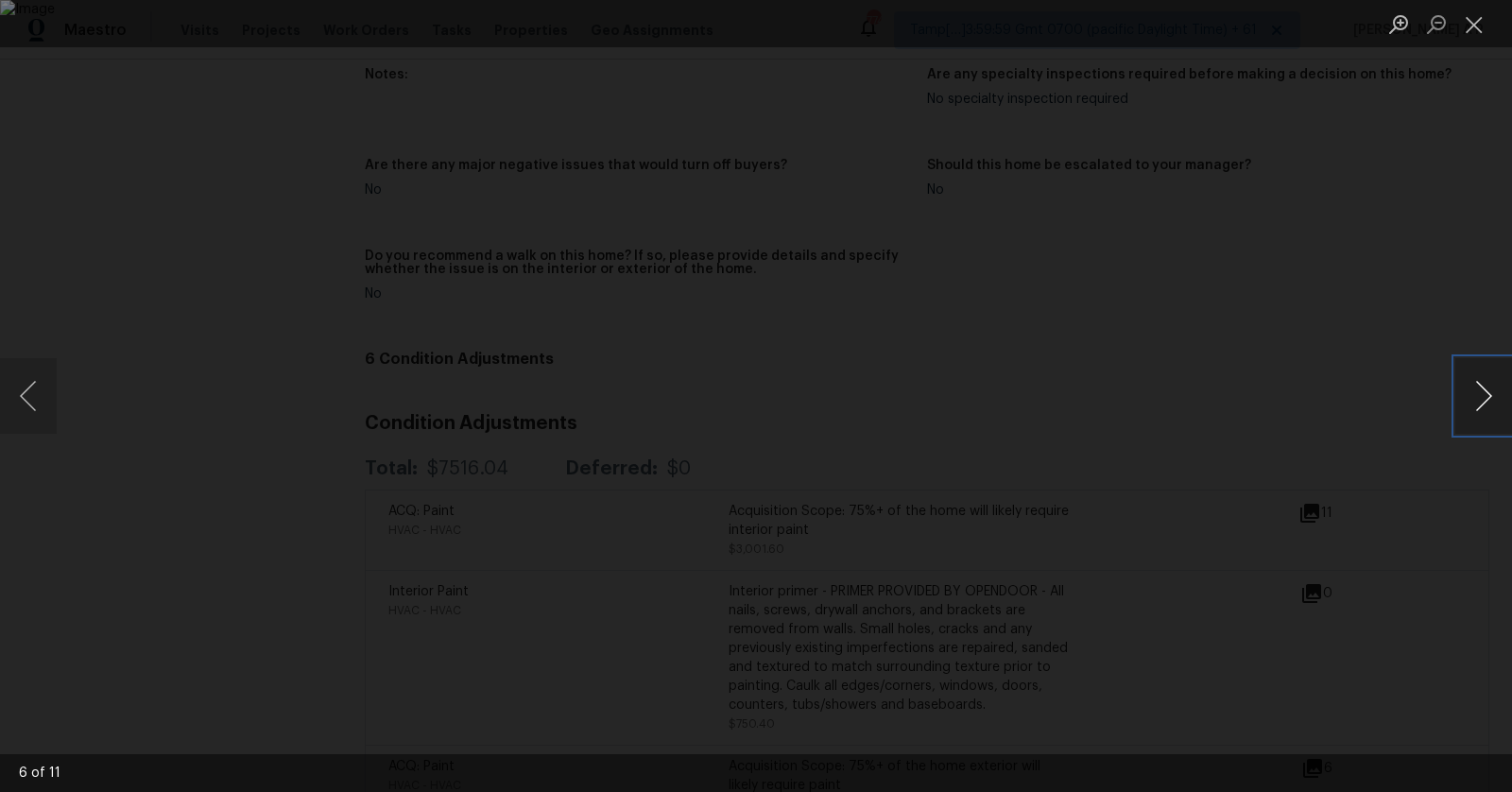
click at [1491, 386] on button "Next image" at bounding box center [1482, 396] width 56 height 76
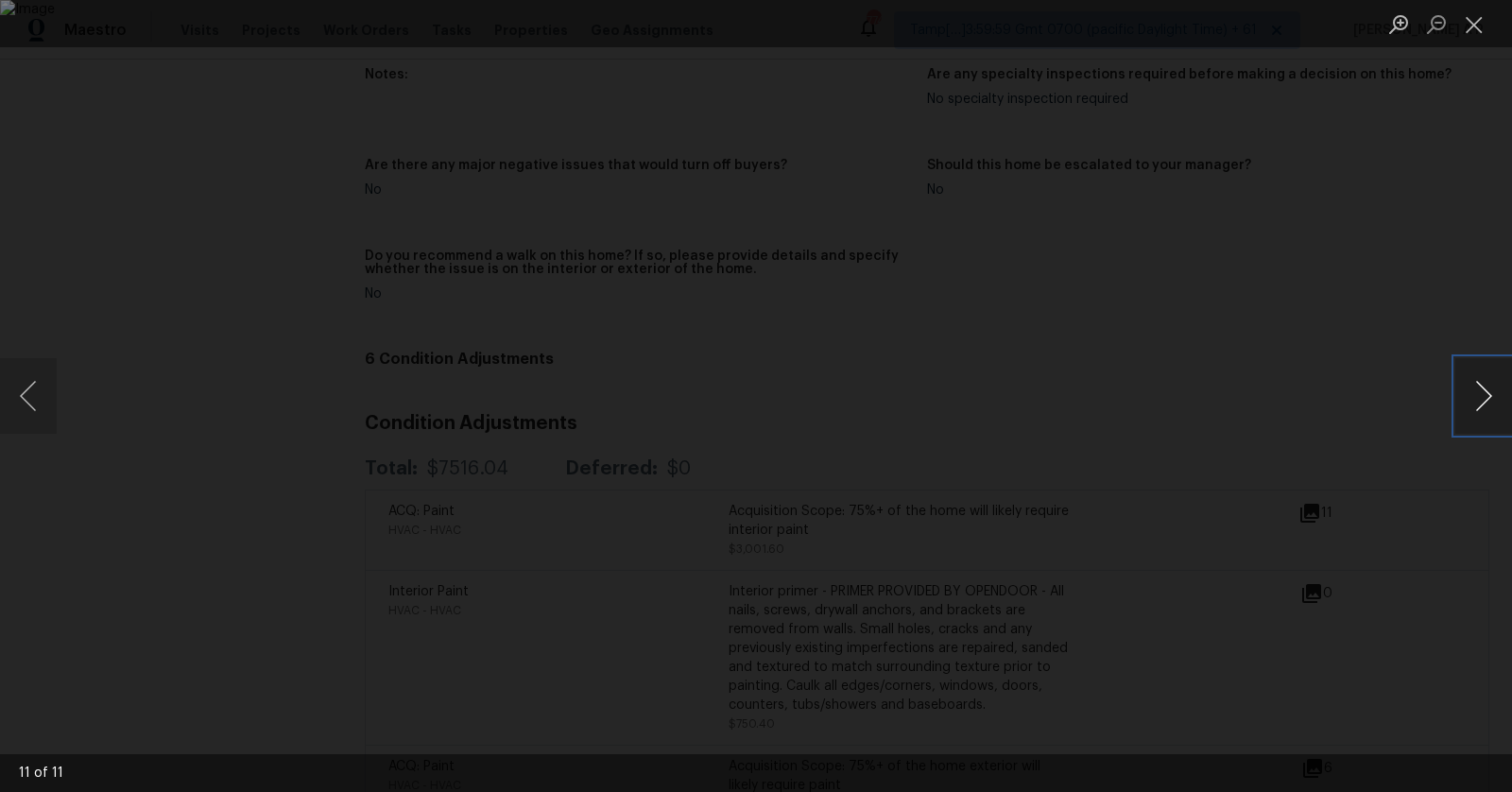
click at [1491, 386] on button "Next image" at bounding box center [1482, 396] width 56 height 76
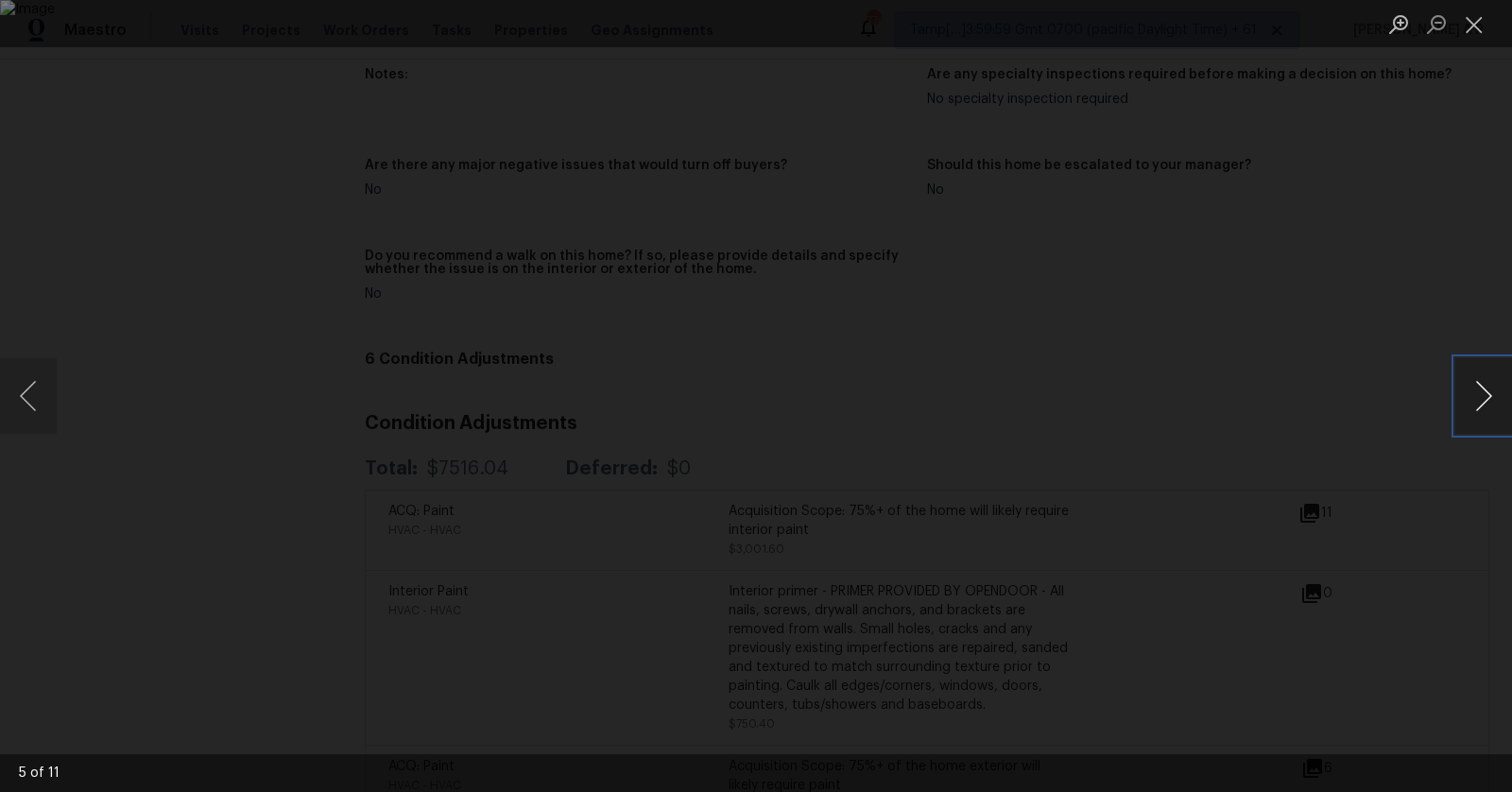
click at [1491, 386] on button "Next image" at bounding box center [1482, 396] width 56 height 76
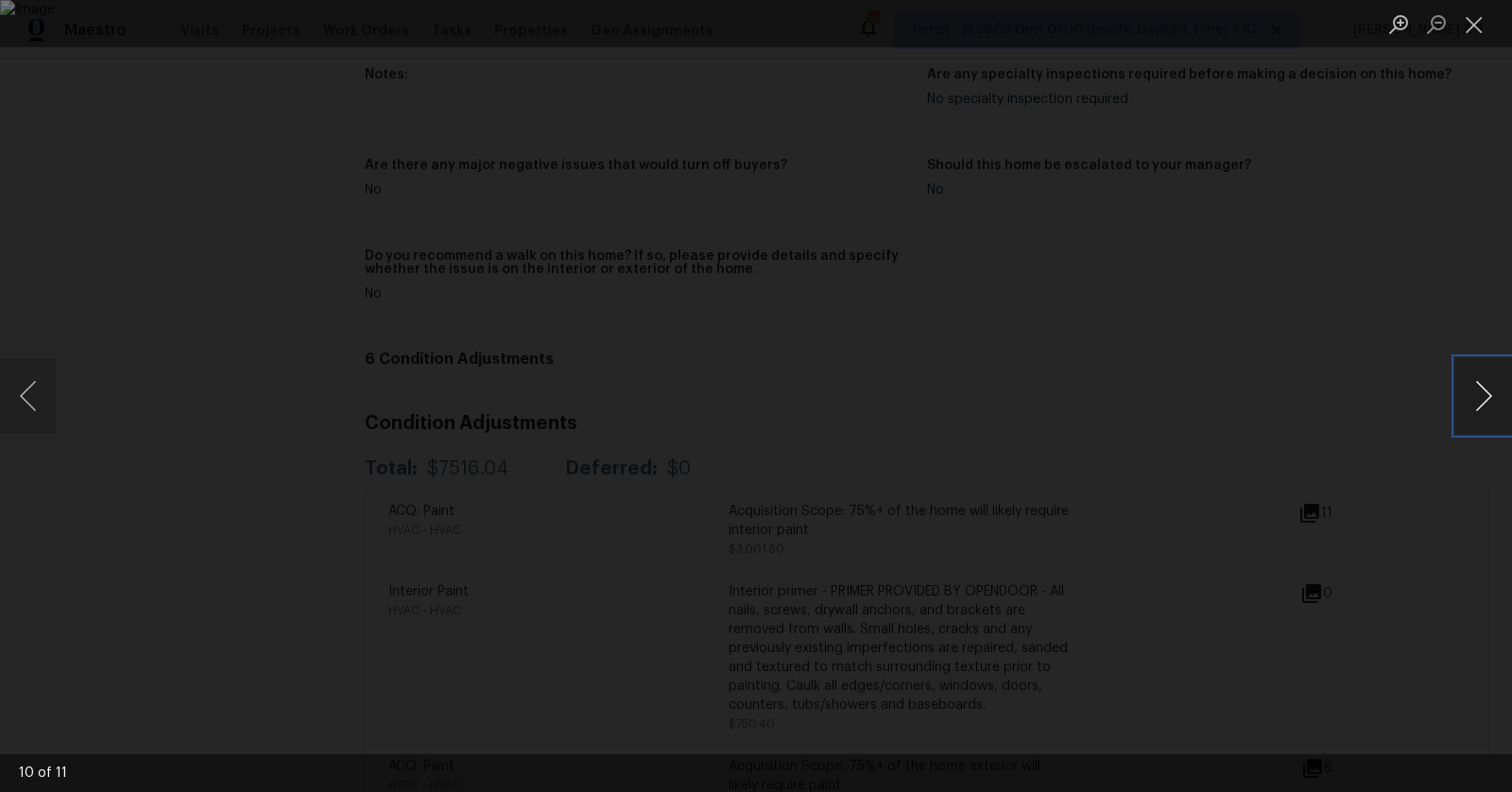
click at [1491, 386] on button "Next image" at bounding box center [1482, 396] width 56 height 76
click at [1486, 274] on div "Lightbox" at bounding box center [756, 396] width 1512 height 792
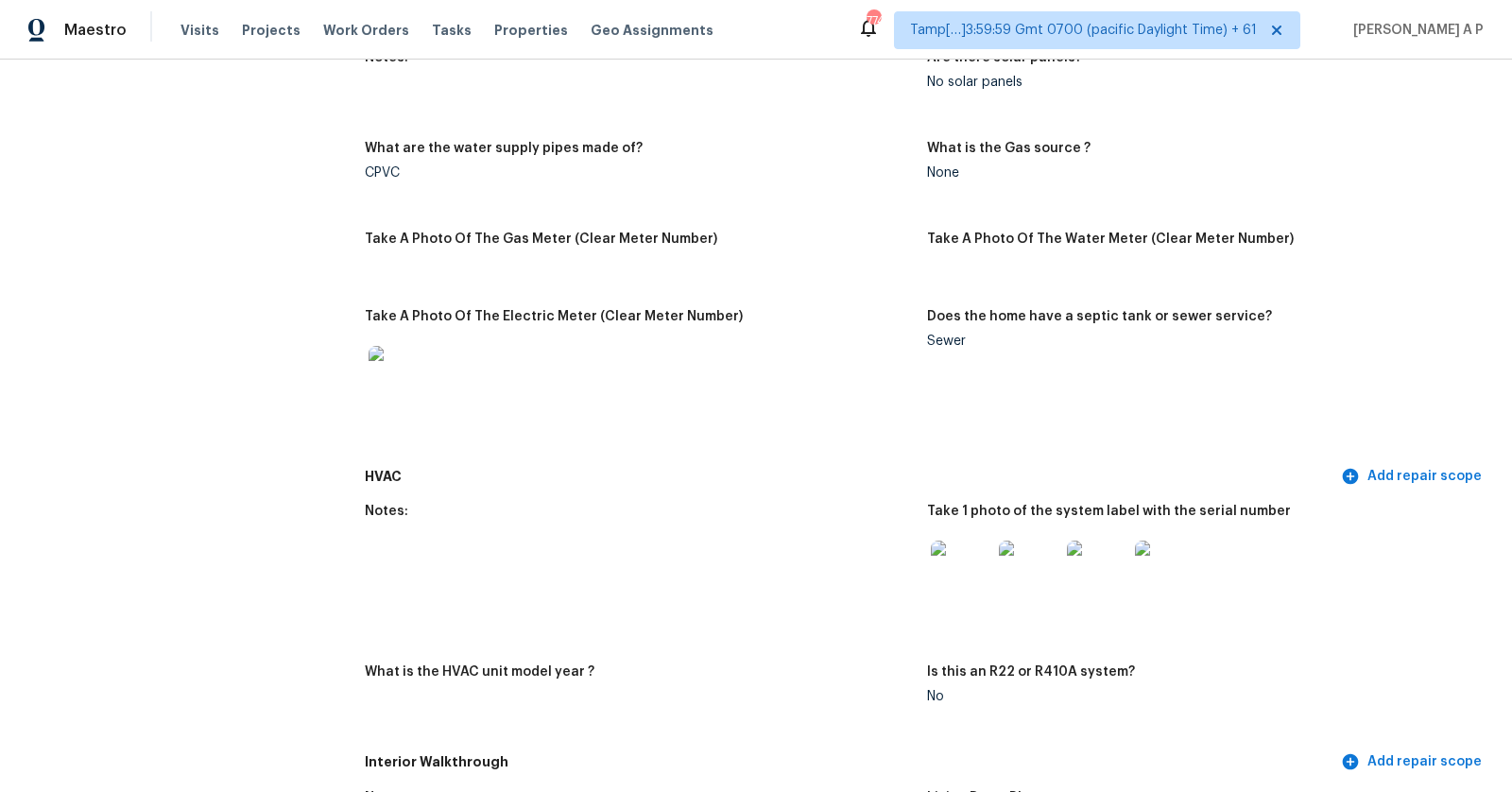
scroll to position [1216, 0]
click at [946, 569] on img at bounding box center [960, 572] width 60 height 60
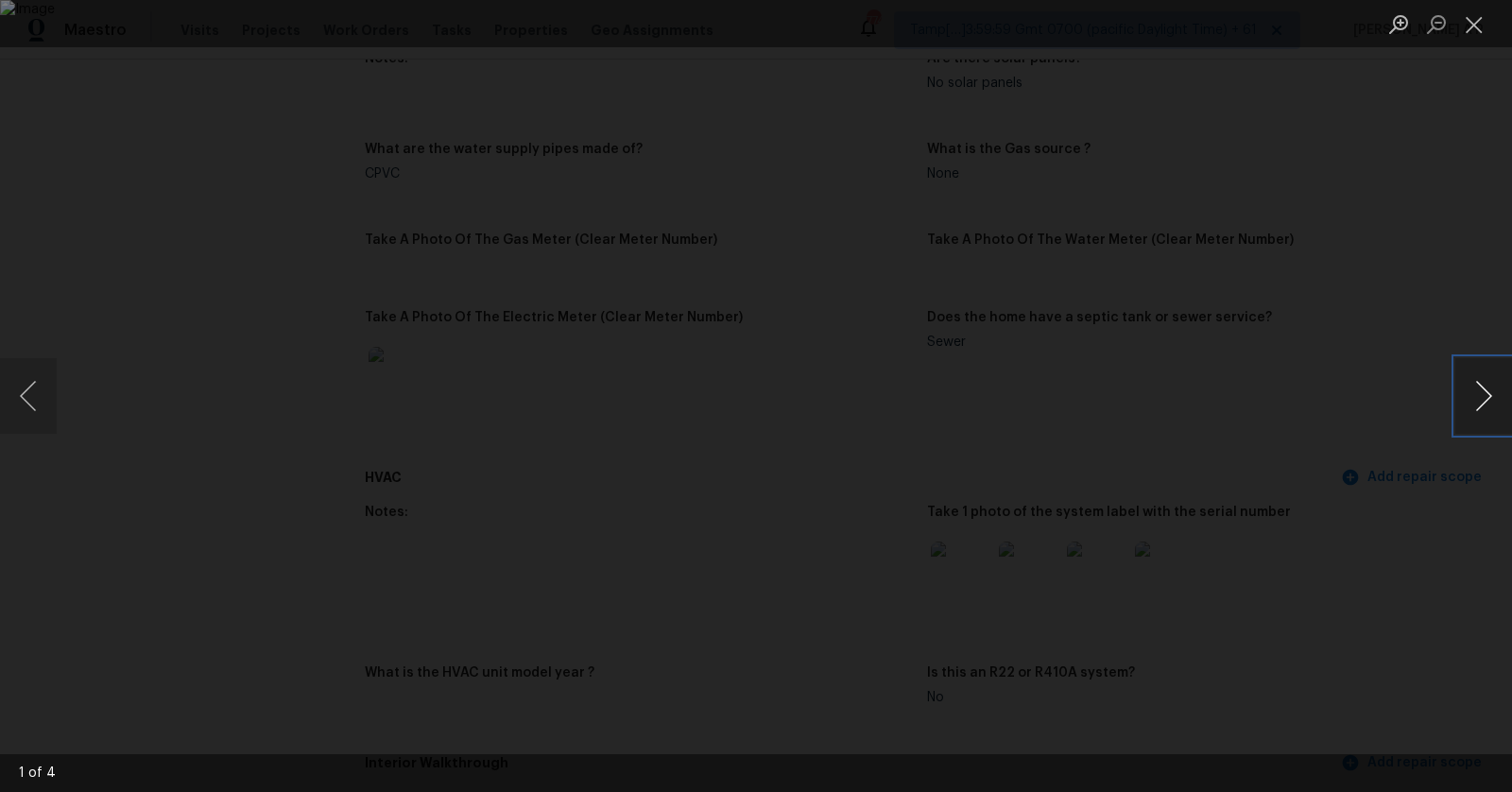
click at [1482, 387] on button "Next image" at bounding box center [1482, 396] width 56 height 76
click at [1503, 393] on button "Next image" at bounding box center [1482, 396] width 56 height 76
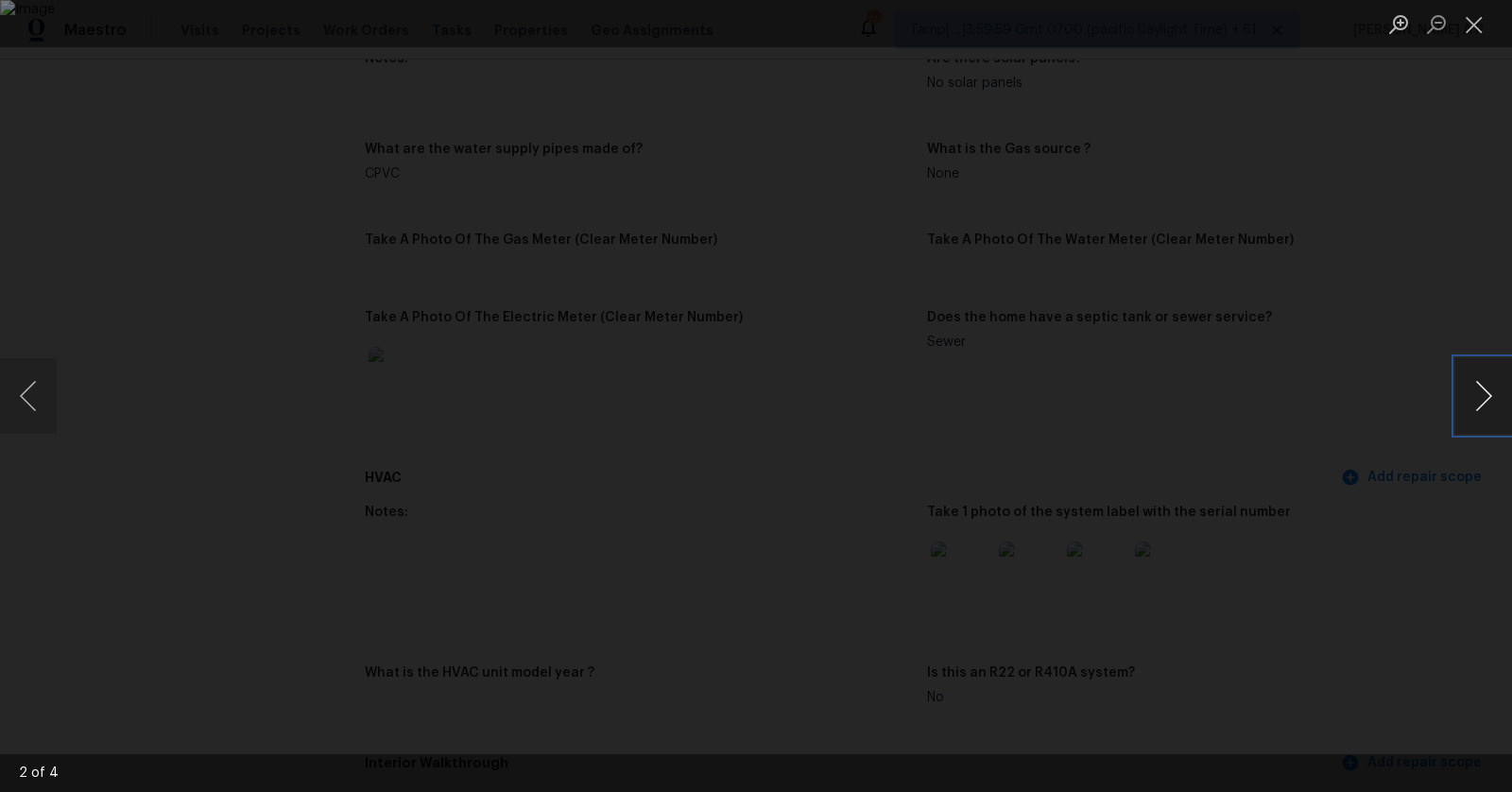
click at [1503, 393] on button "Next image" at bounding box center [1482, 396] width 56 height 76
click at [1413, 219] on div "Lightbox" at bounding box center [756, 396] width 1512 height 792
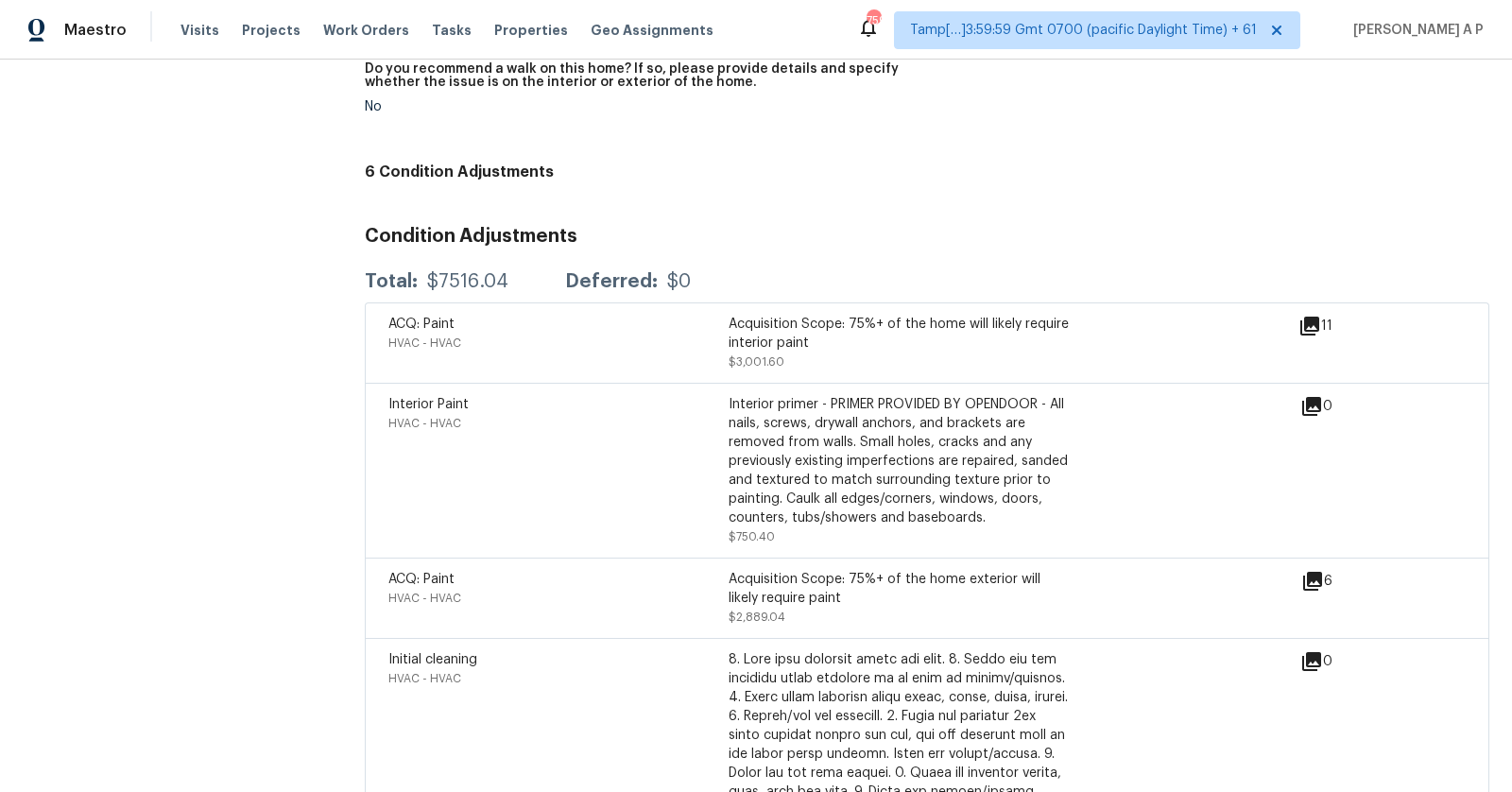
scroll to position [4068, 0]
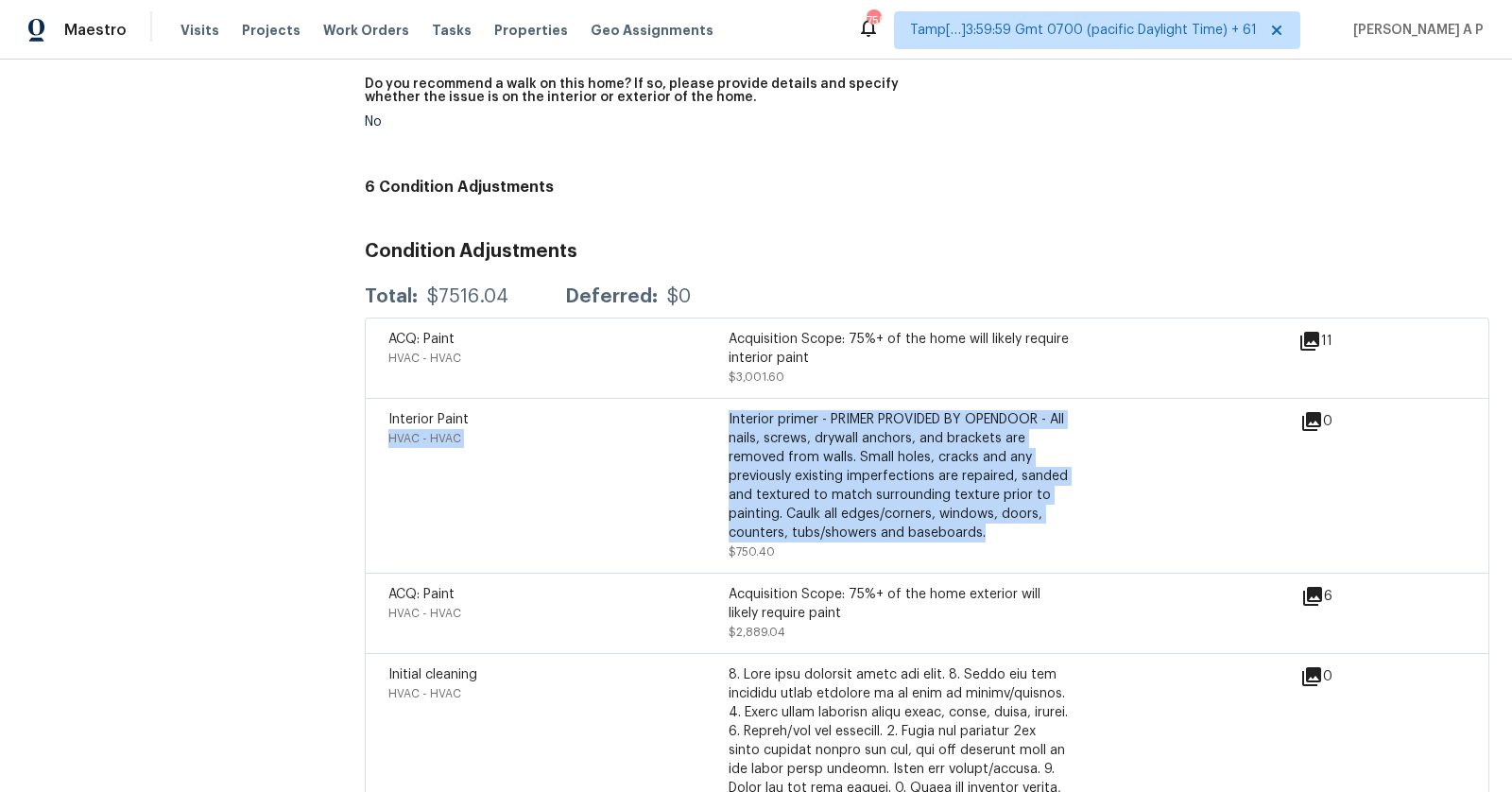
drag, startPoint x: 725, startPoint y: 404, endPoint x: 1039, endPoint y: 515, distance: 333.0
click at [1039, 515] on div "Interior Paint HVAC - HVAC Interior primer - PRIMER PROVIDED BY OPENDOOR - All …" at bounding box center [727, 485] width 680 height 151
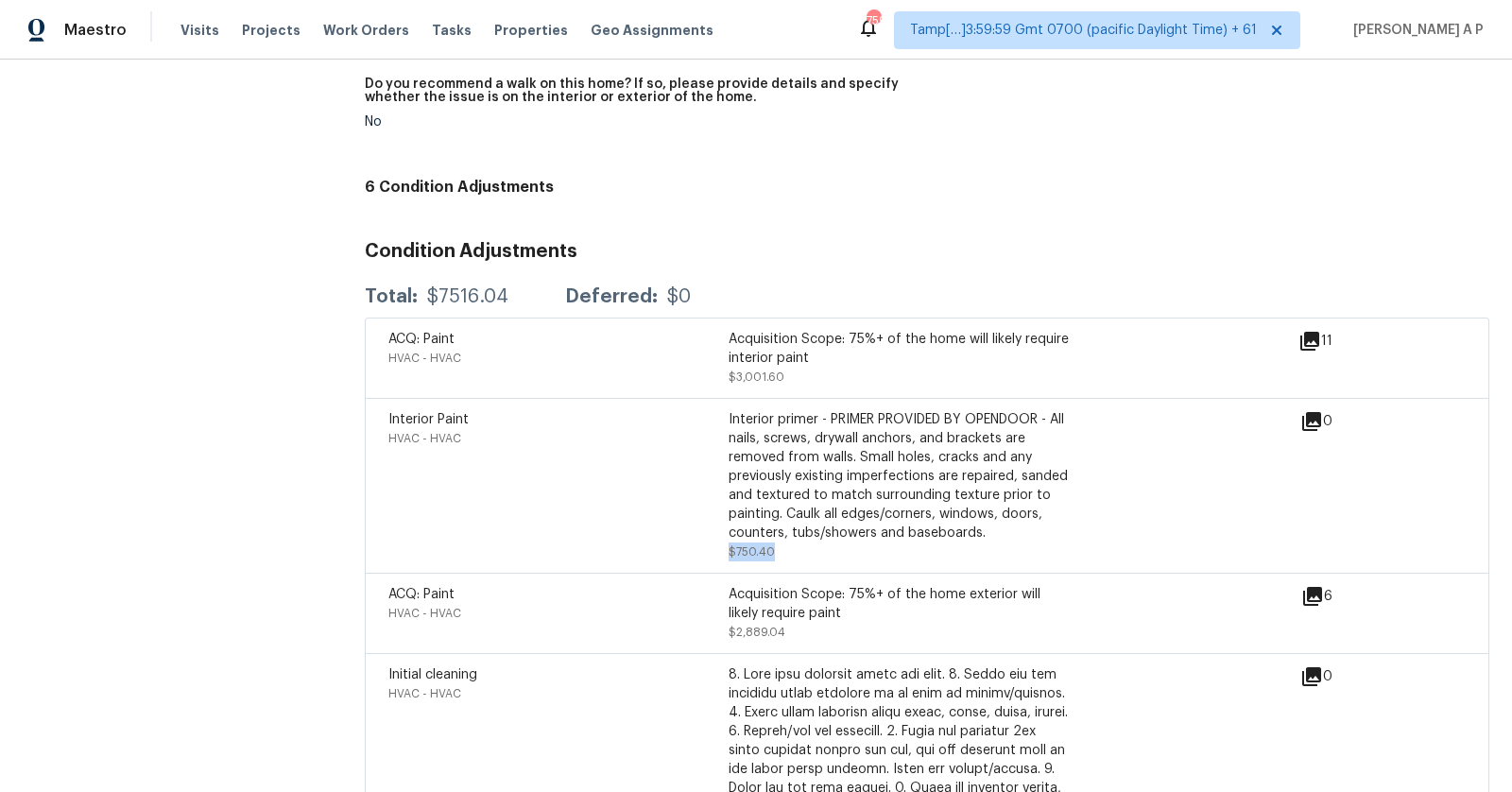
drag, startPoint x: 773, startPoint y: 536, endPoint x: 723, endPoint y: 532, distance: 50.2
click at [724, 531] on div "Interior Paint HVAC - HVAC Interior primer - PRIMER PROVIDED BY OPENDOOR - All …" at bounding box center [727, 485] width 680 height 151
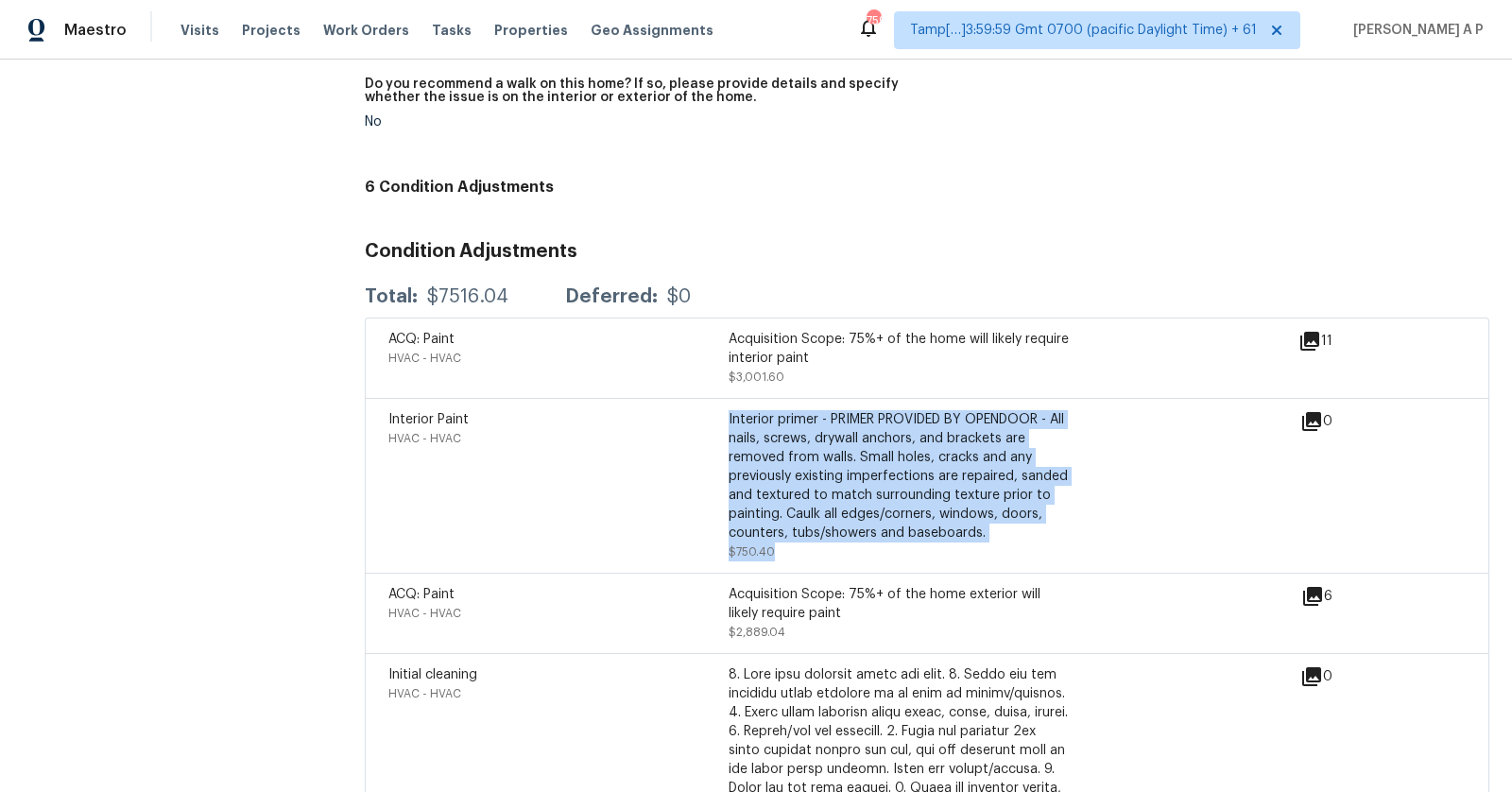
click at [977, 242] on h3 "Condition Adjustments" at bounding box center [927, 251] width 1124 height 19
